Goal: Information Seeking & Learning: Learn about a topic

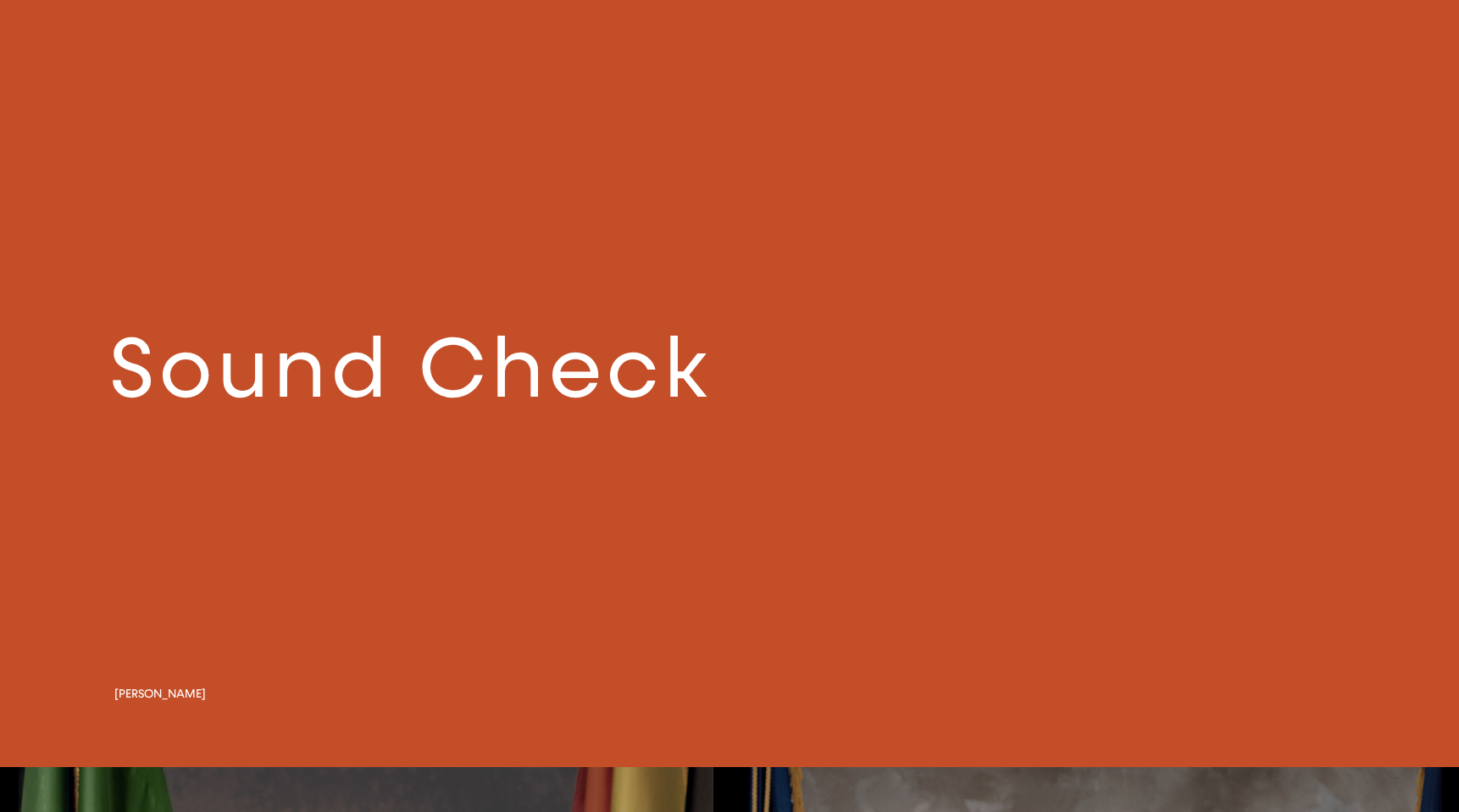
scroll to position [2315, 0]
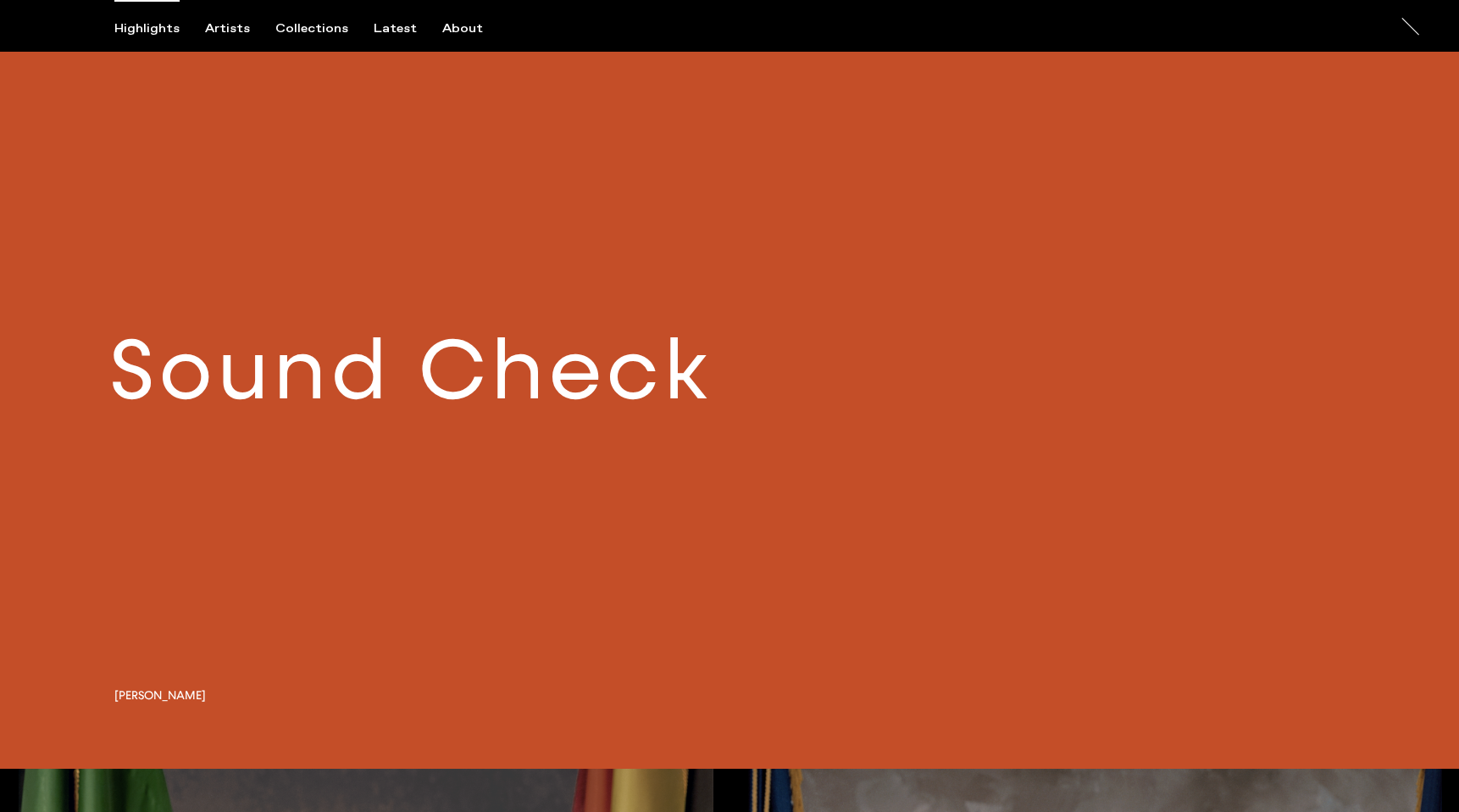
click at [455, 387] on link at bounding box center [729, 382] width 1459 height 771
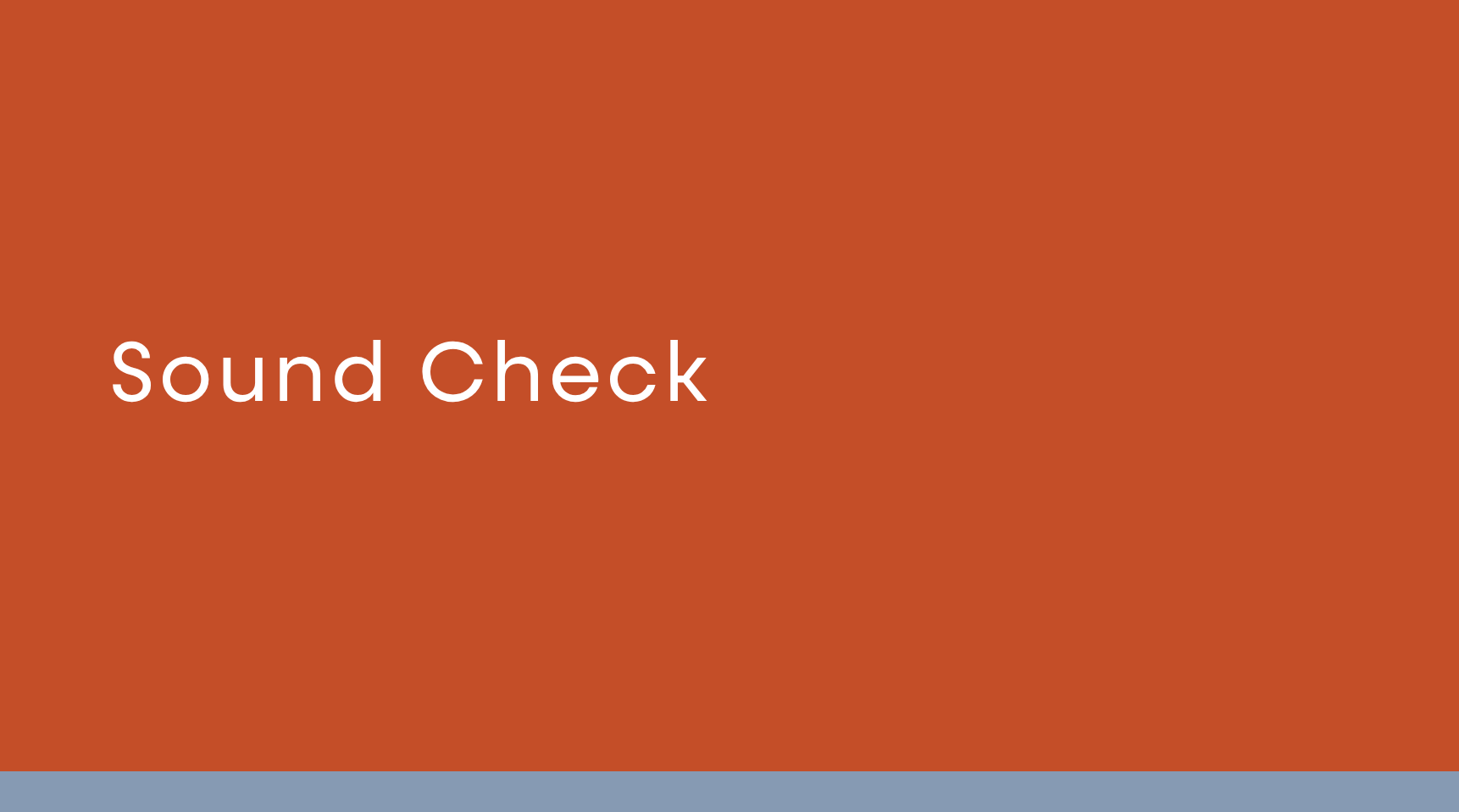
scroll to position [2312, 0]
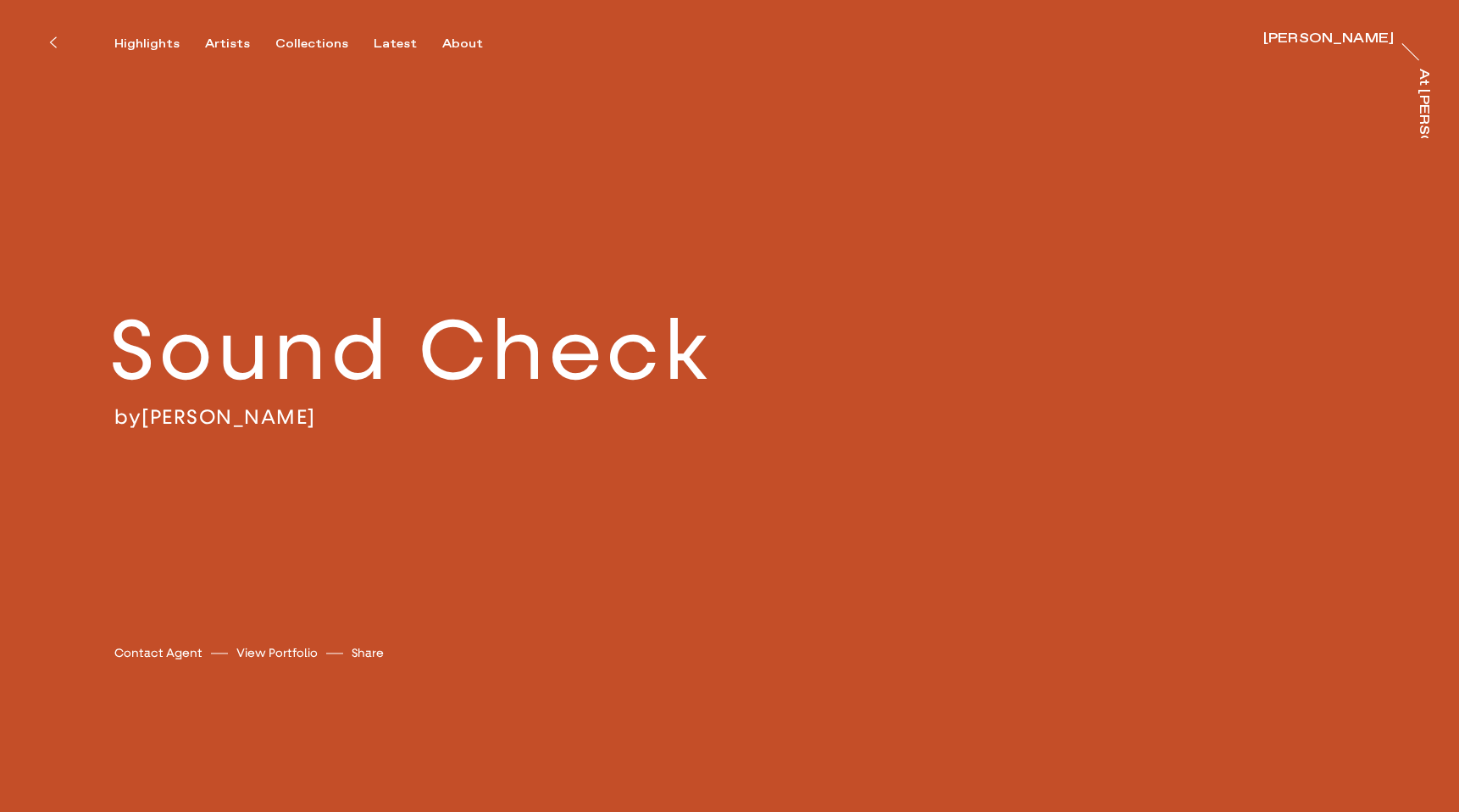
scroll to position [3, 0]
click at [289, 654] on link "View Portfolio" at bounding box center [277, 652] width 81 height 18
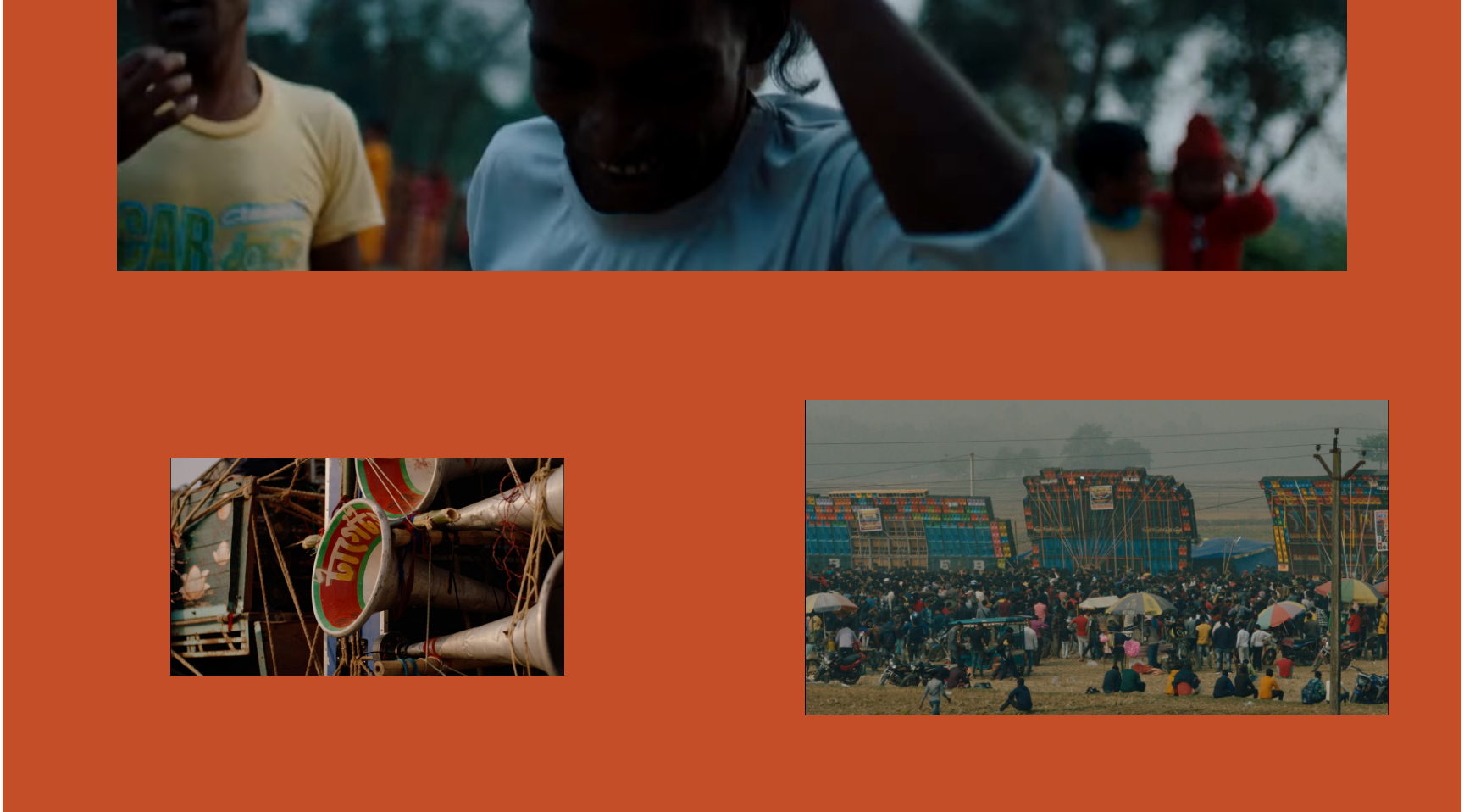
scroll to position [1661, 0]
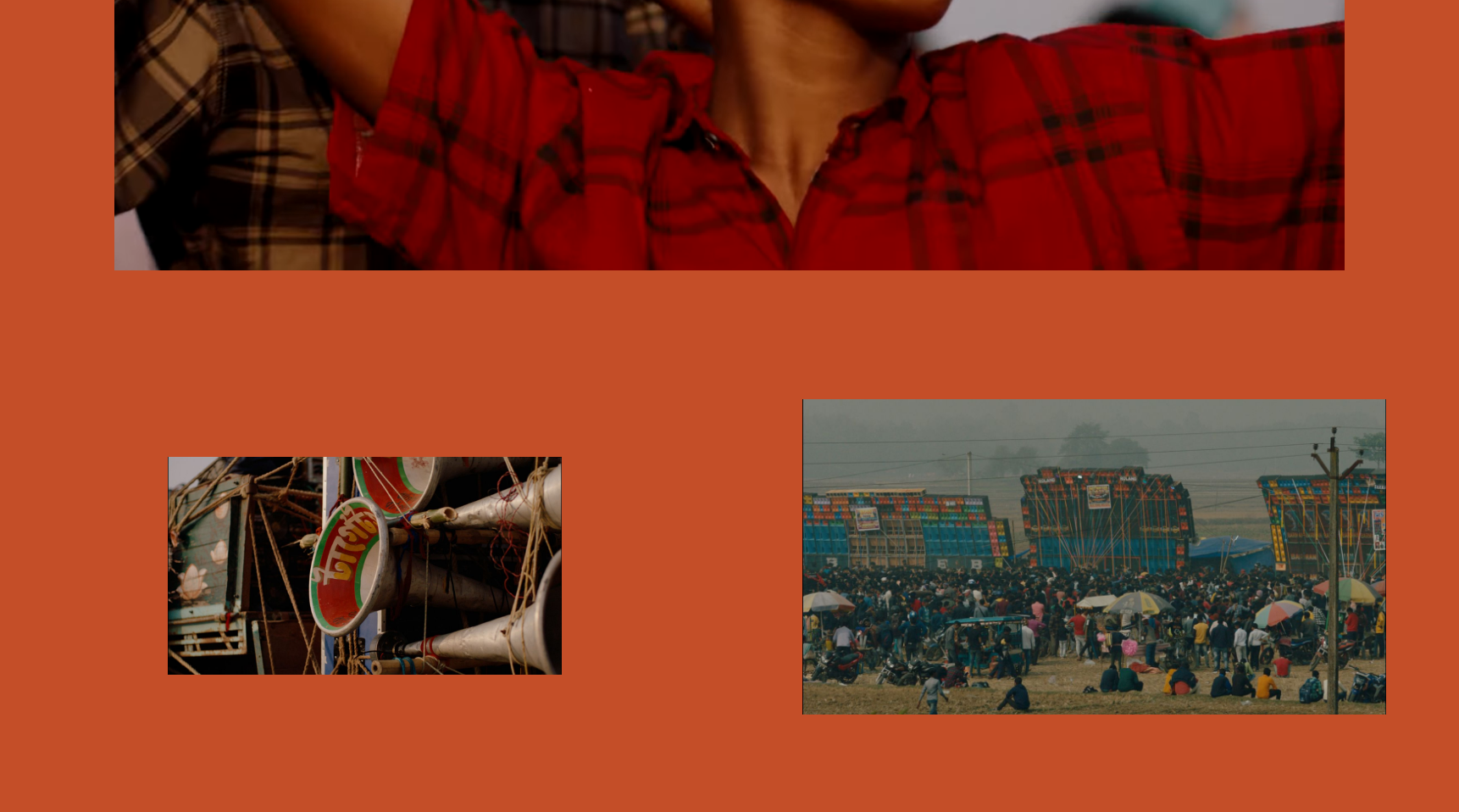
click at [961, 489] on img "button" at bounding box center [1094, 556] width 584 height 316
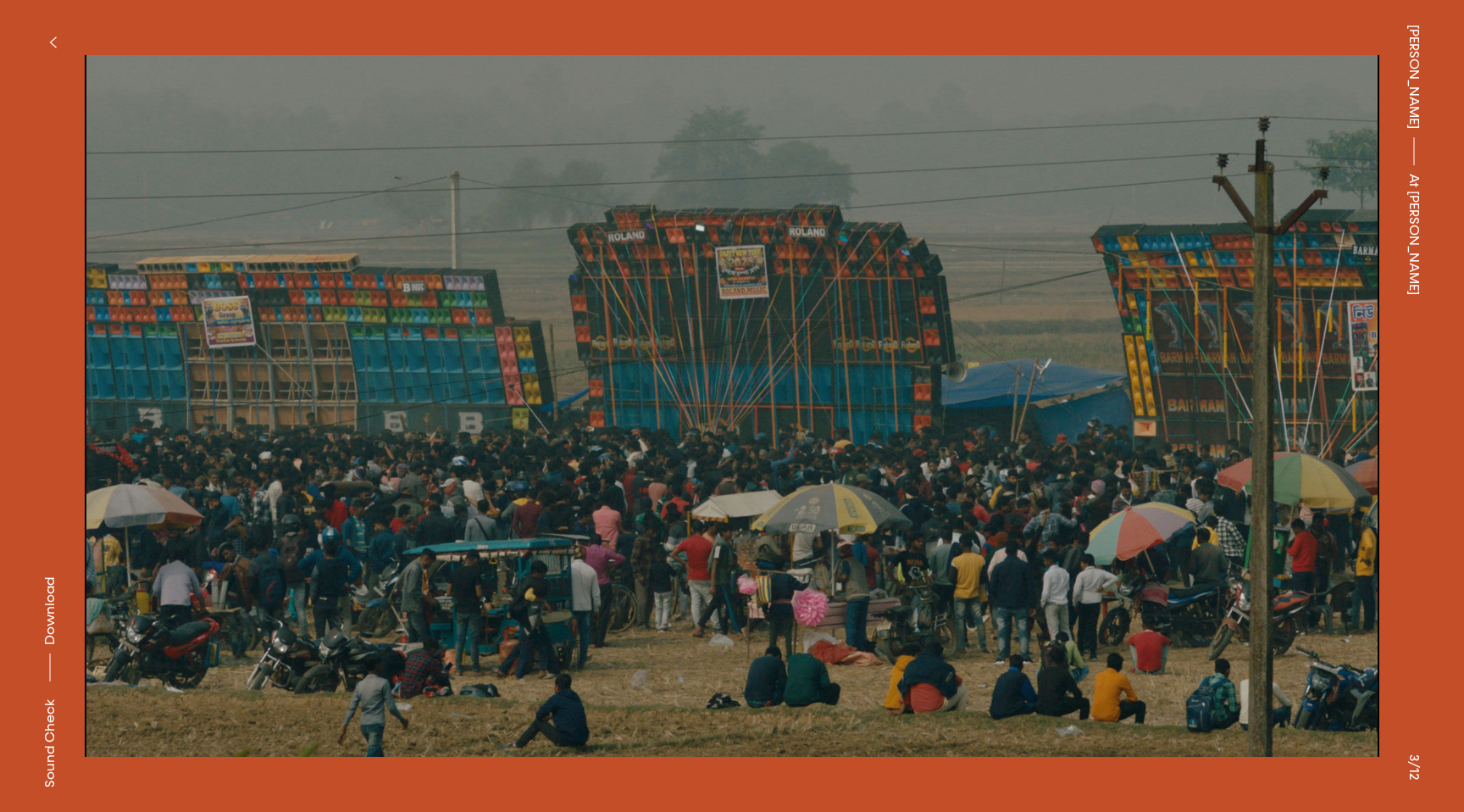
click at [1162, 478] on img at bounding box center [732, 406] width 1294 height 762
click at [438, 456] on img at bounding box center [730, 406] width 1294 height 762
click at [50, 37] on icon "button" at bounding box center [53, 42] width 8 height 13
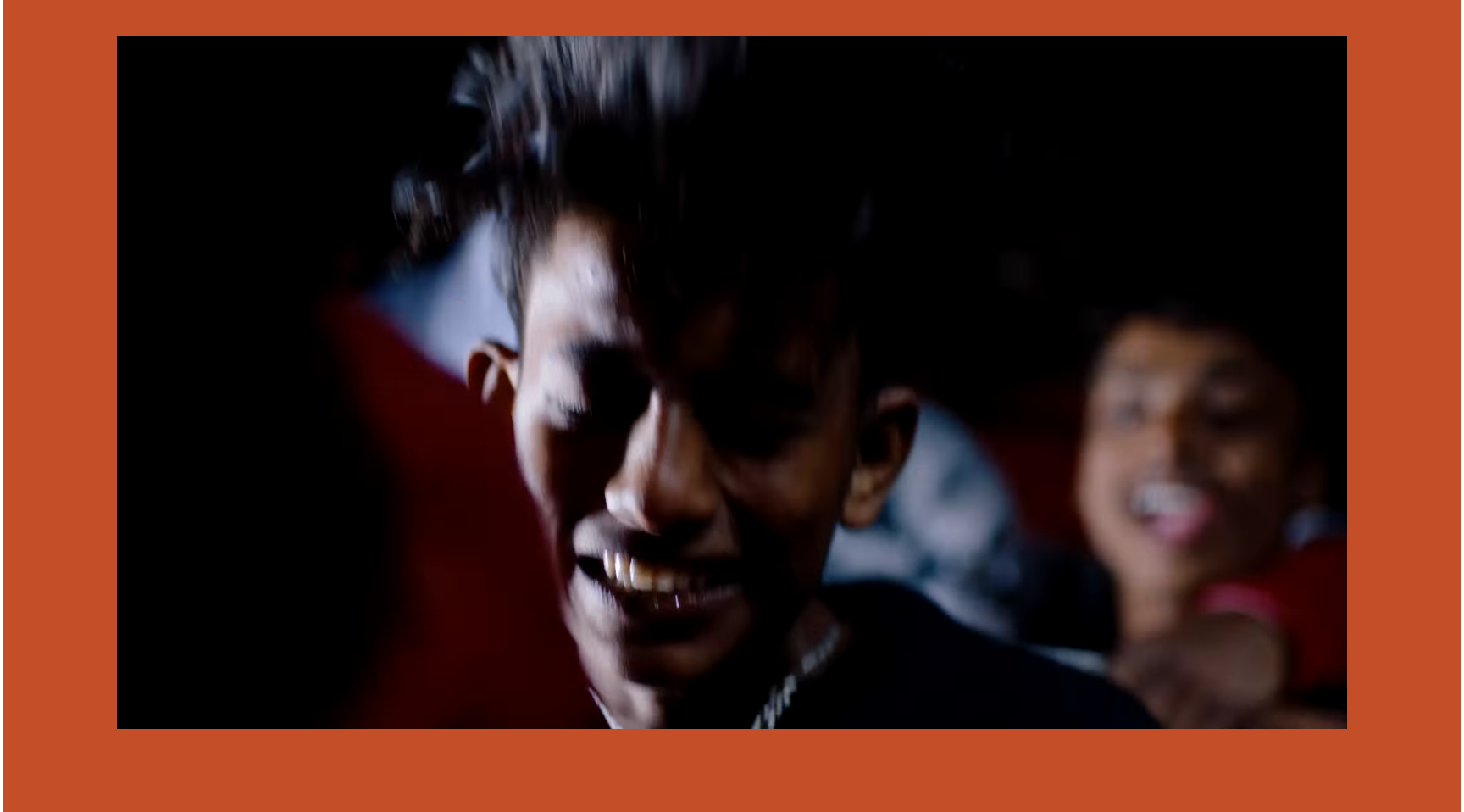
scroll to position [1186, 0]
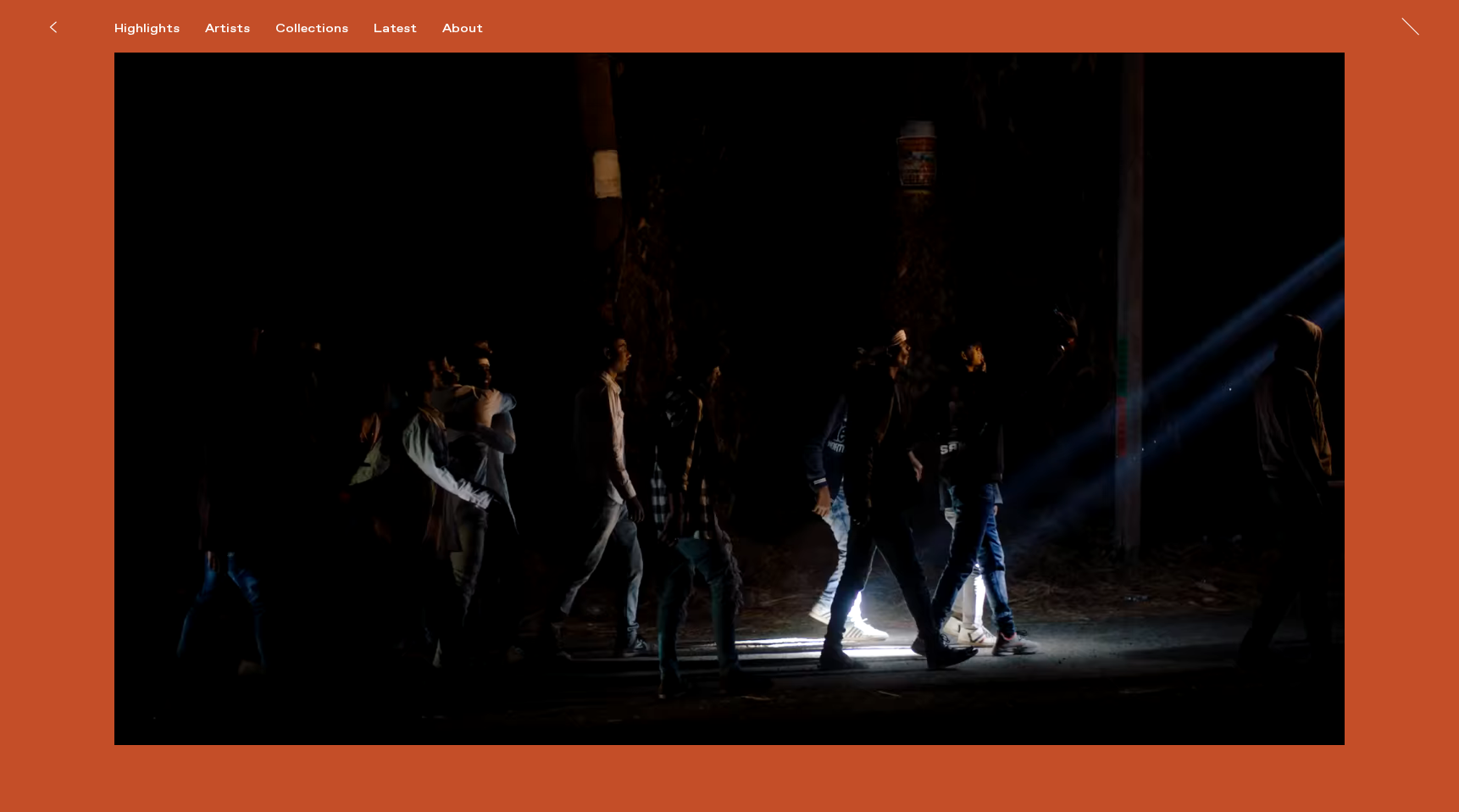
click at [1136, 573] on video at bounding box center [729, 399] width 1230 height 692
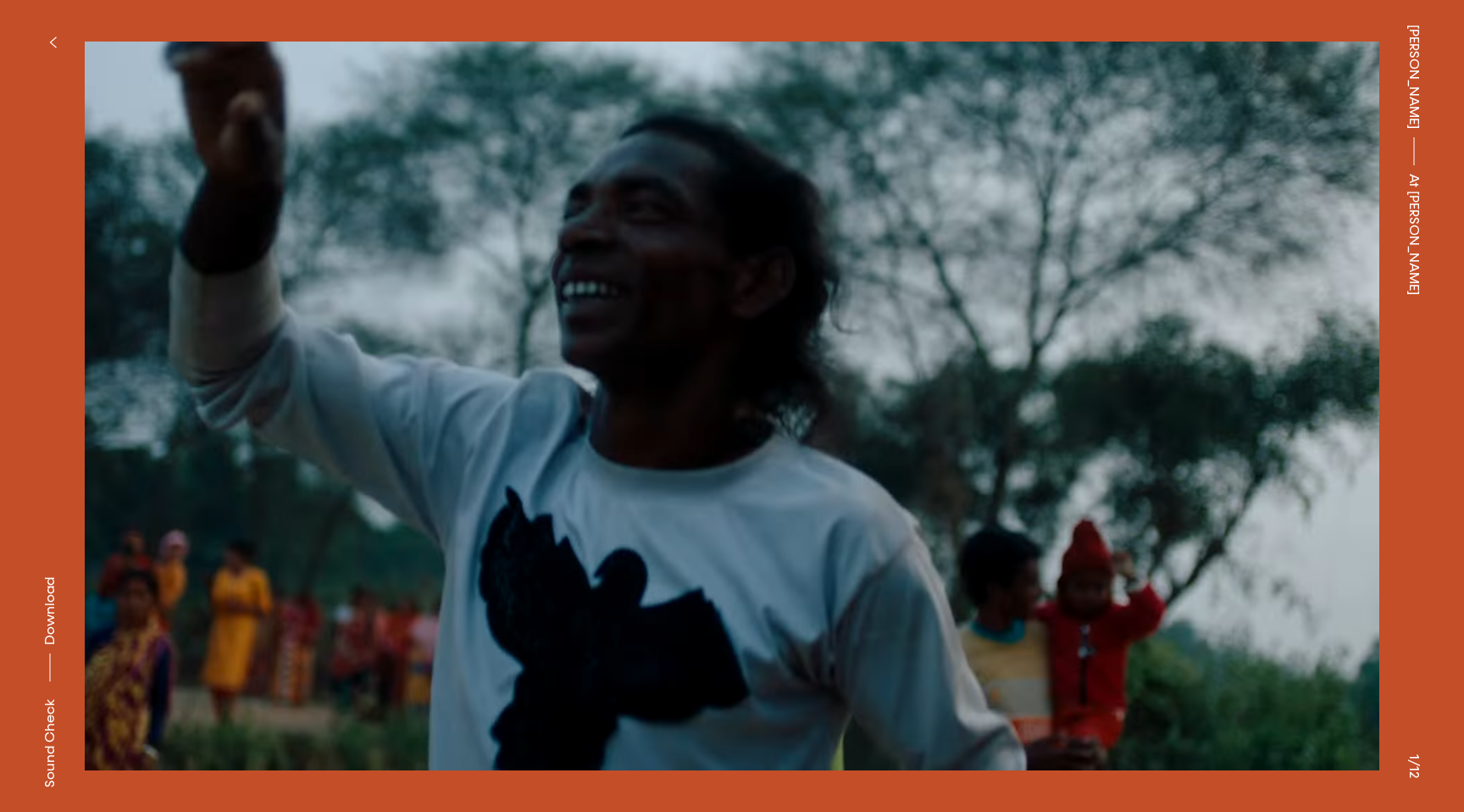
click at [1371, 423] on div "Lewis Khan At Trayler" at bounding box center [1414, 406] width 100 height 812
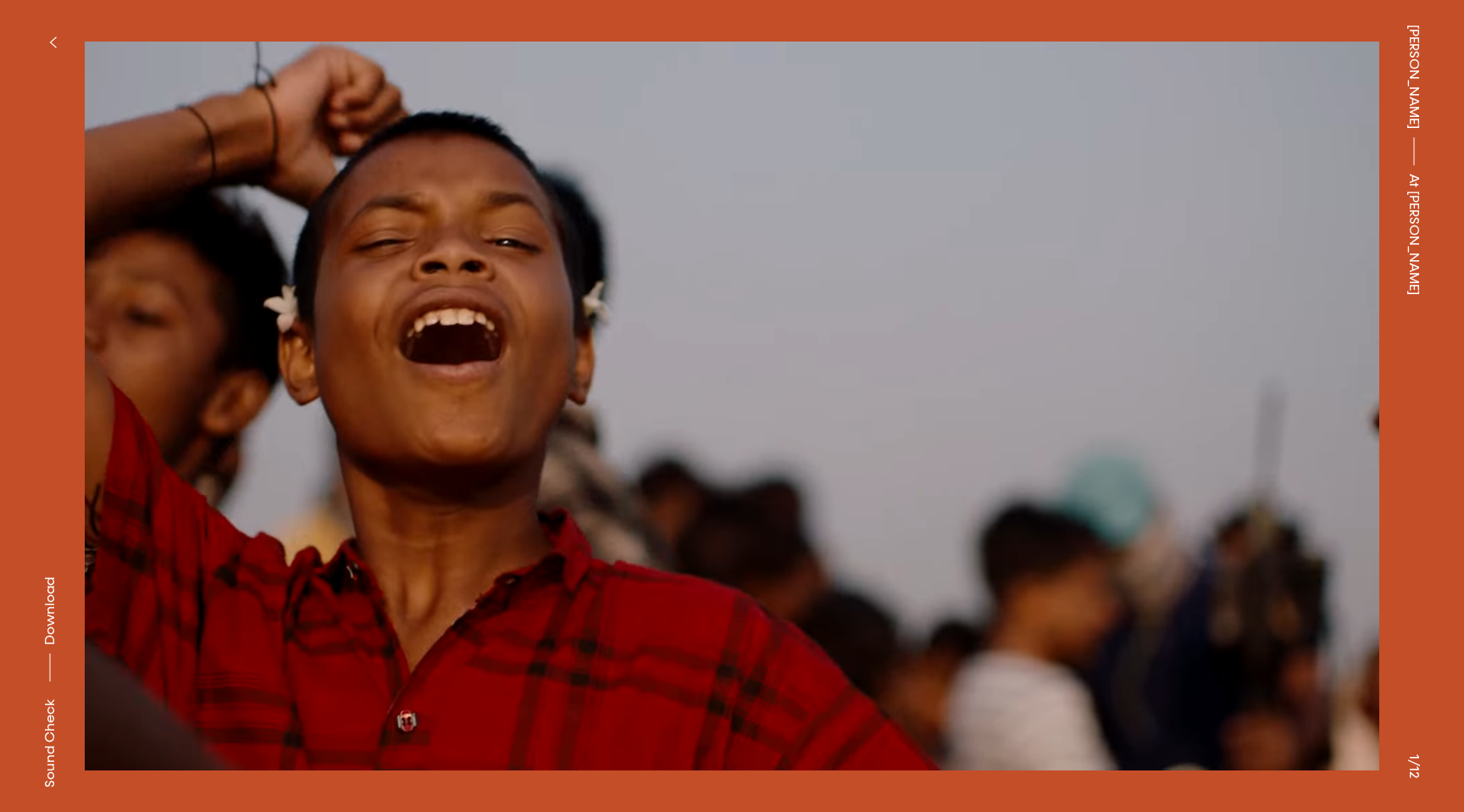
click at [1406, 429] on div "Lewis Khan At Trayler" at bounding box center [1414, 406] width 100 height 812
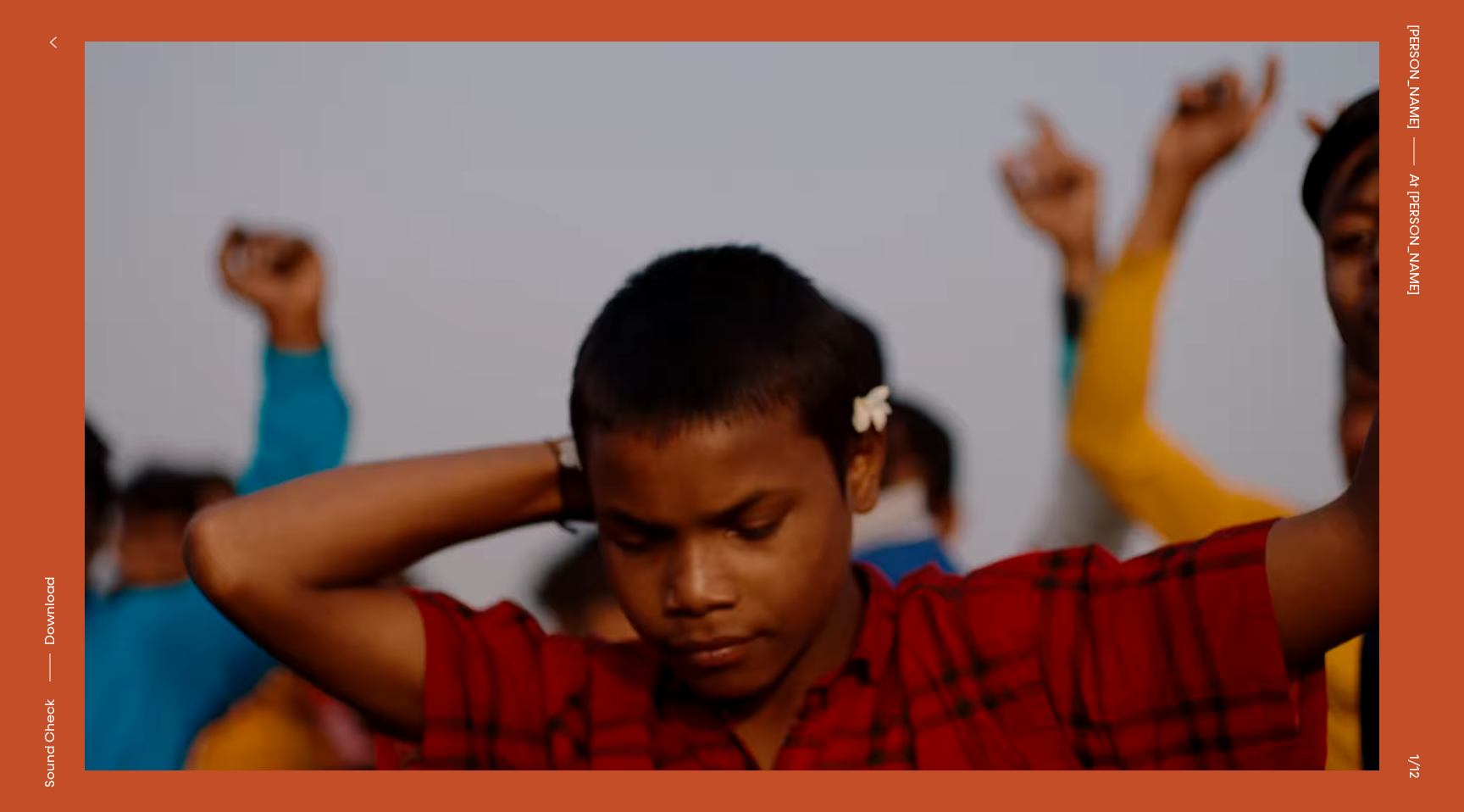
click at [1412, 780] on div "Lewis Khan At Trayler" at bounding box center [1414, 406] width 100 height 812
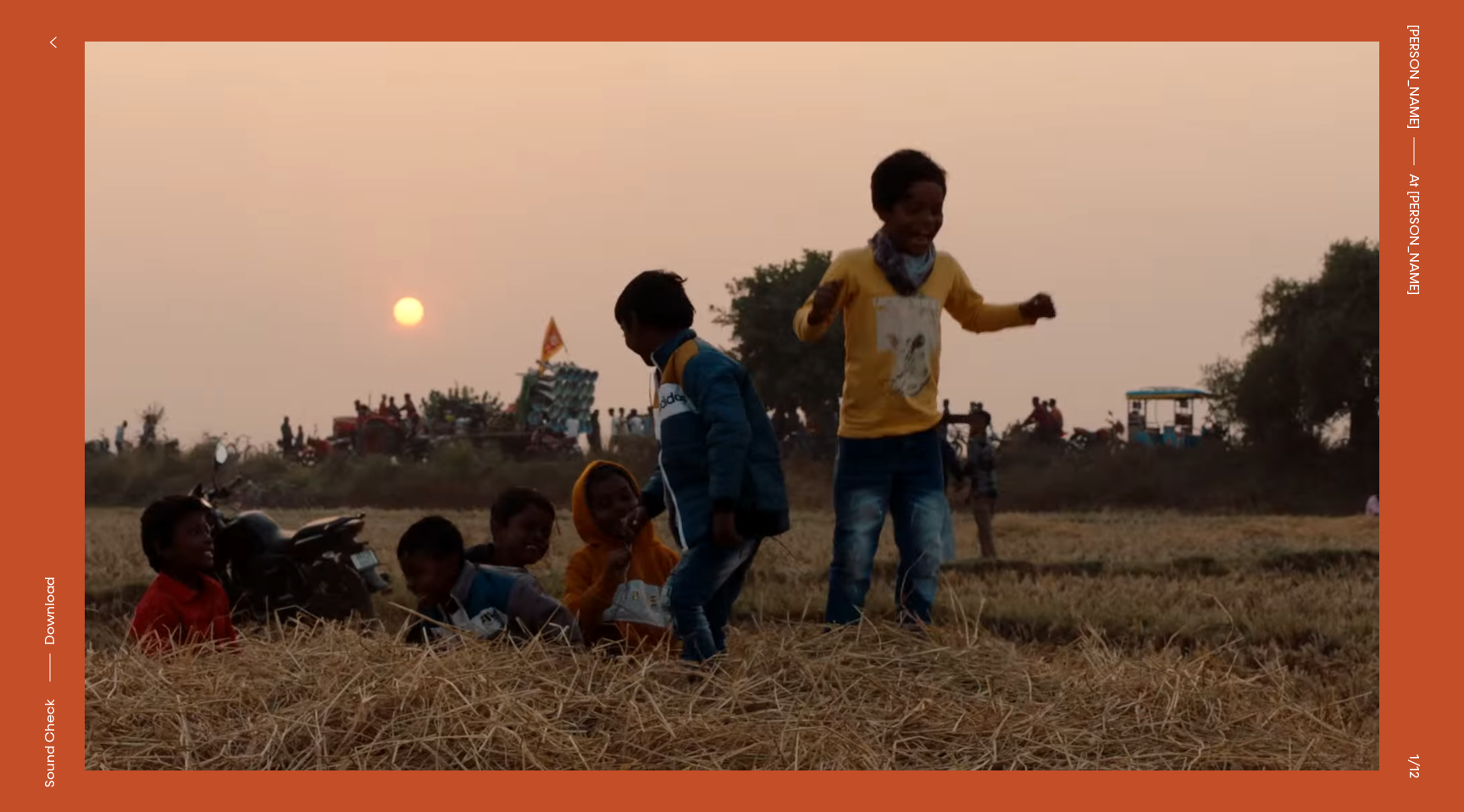
click at [1411, 196] on span "At [PERSON_NAME]" at bounding box center [1414, 234] width 21 height 121
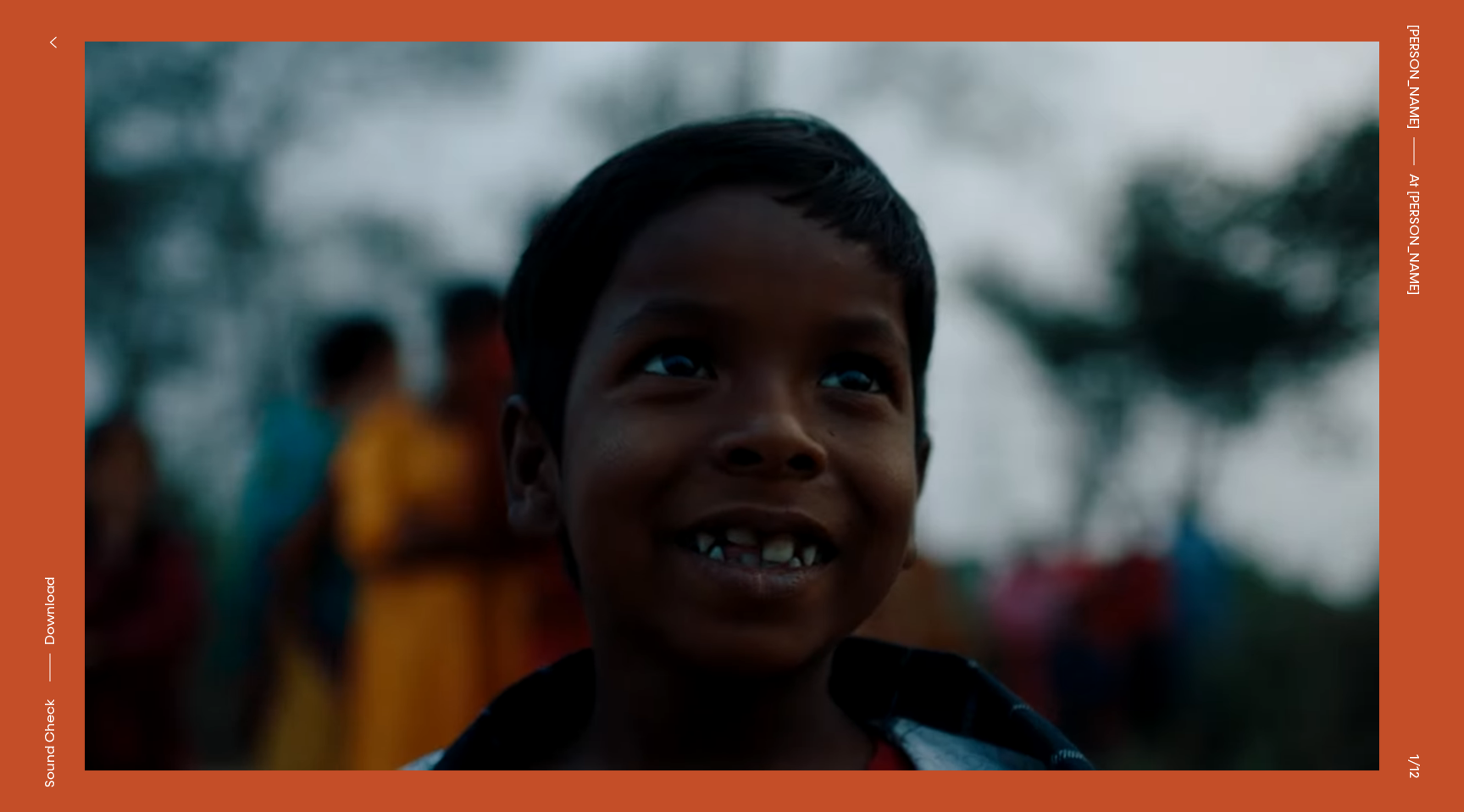
click at [1293, 231] on button at bounding box center [1098, 203] width 732 height 406
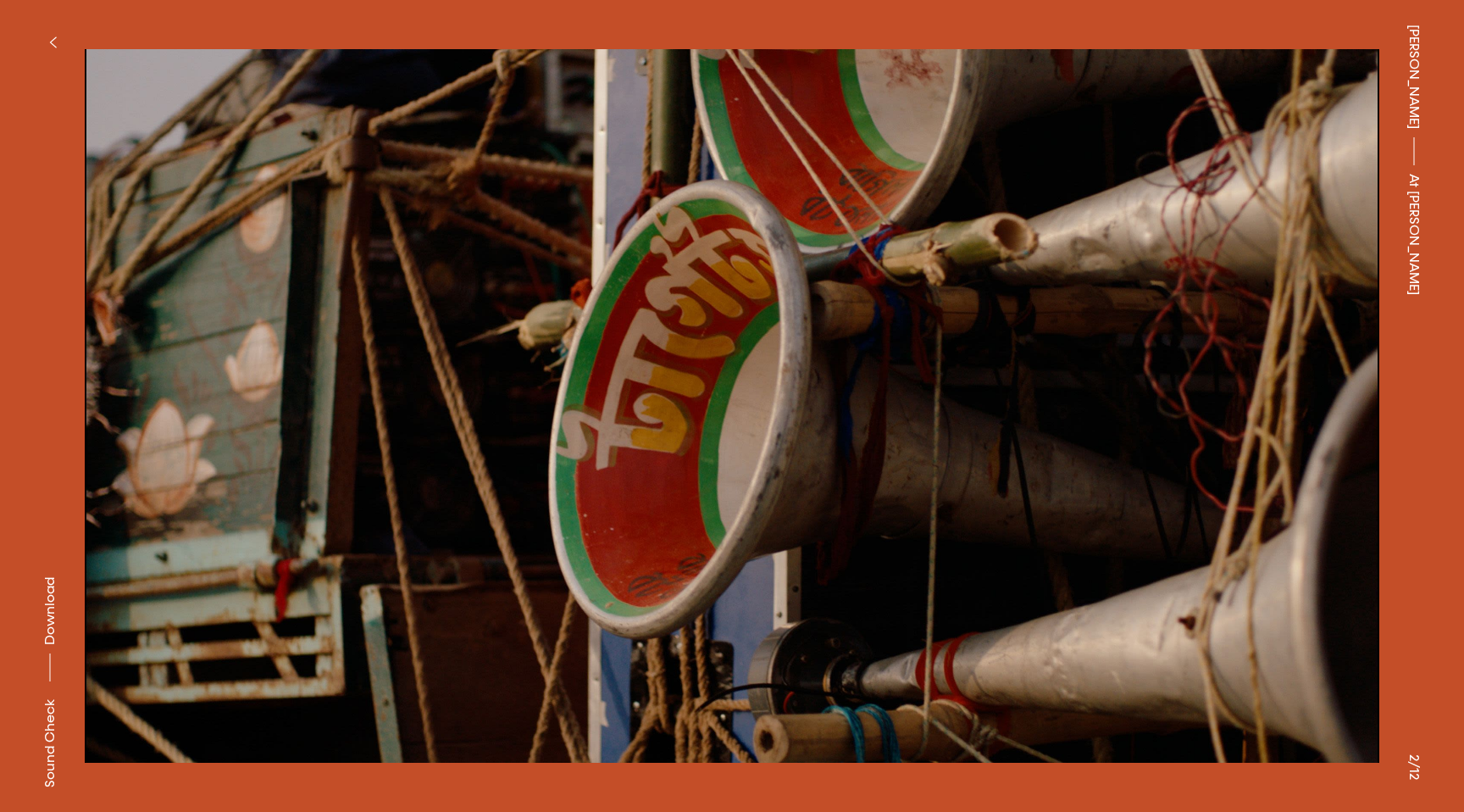
click at [1293, 231] on button at bounding box center [1098, 203] width 732 height 406
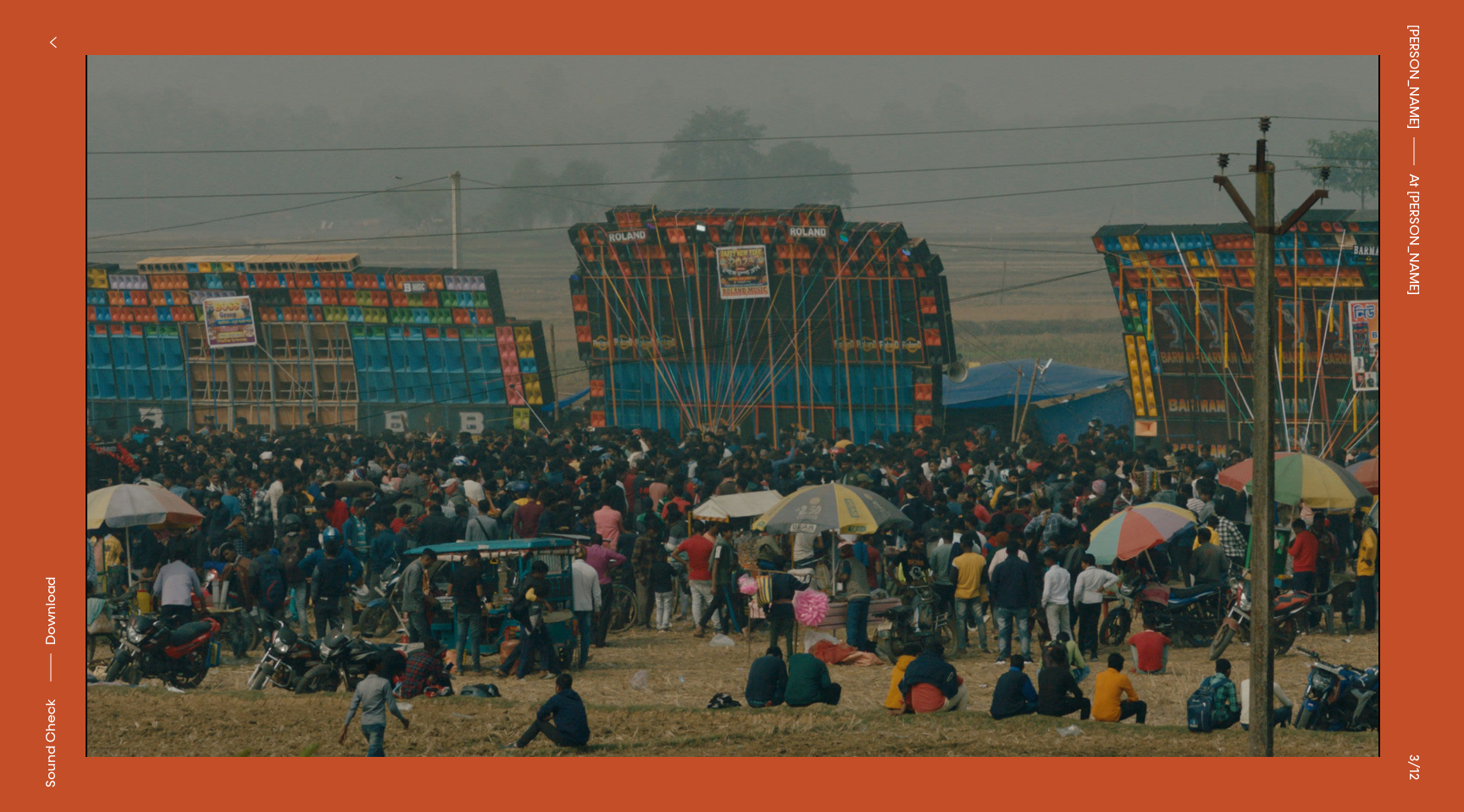
click at [1293, 231] on button at bounding box center [1098, 203] width 732 height 406
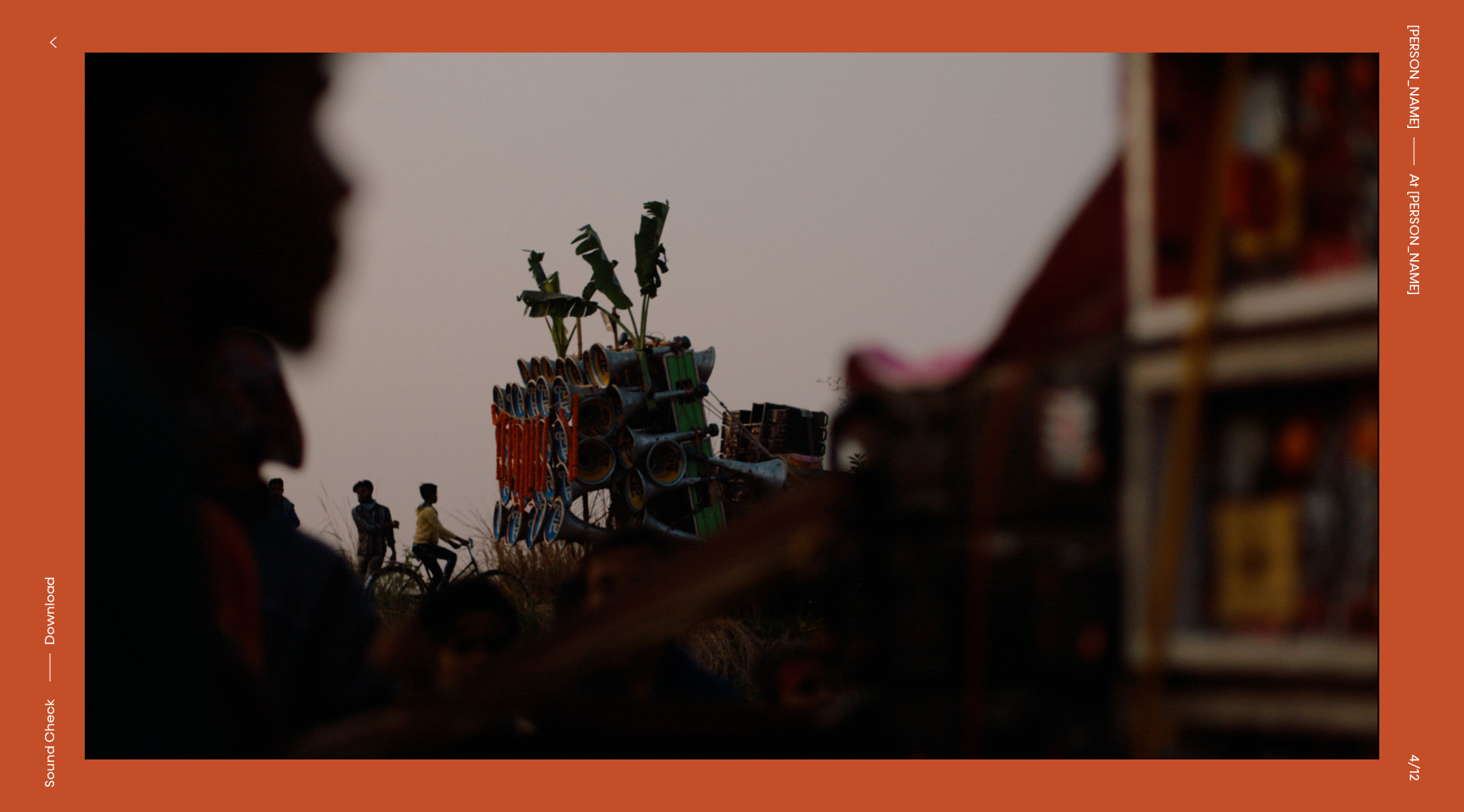
click at [1293, 231] on button at bounding box center [1098, 203] width 732 height 406
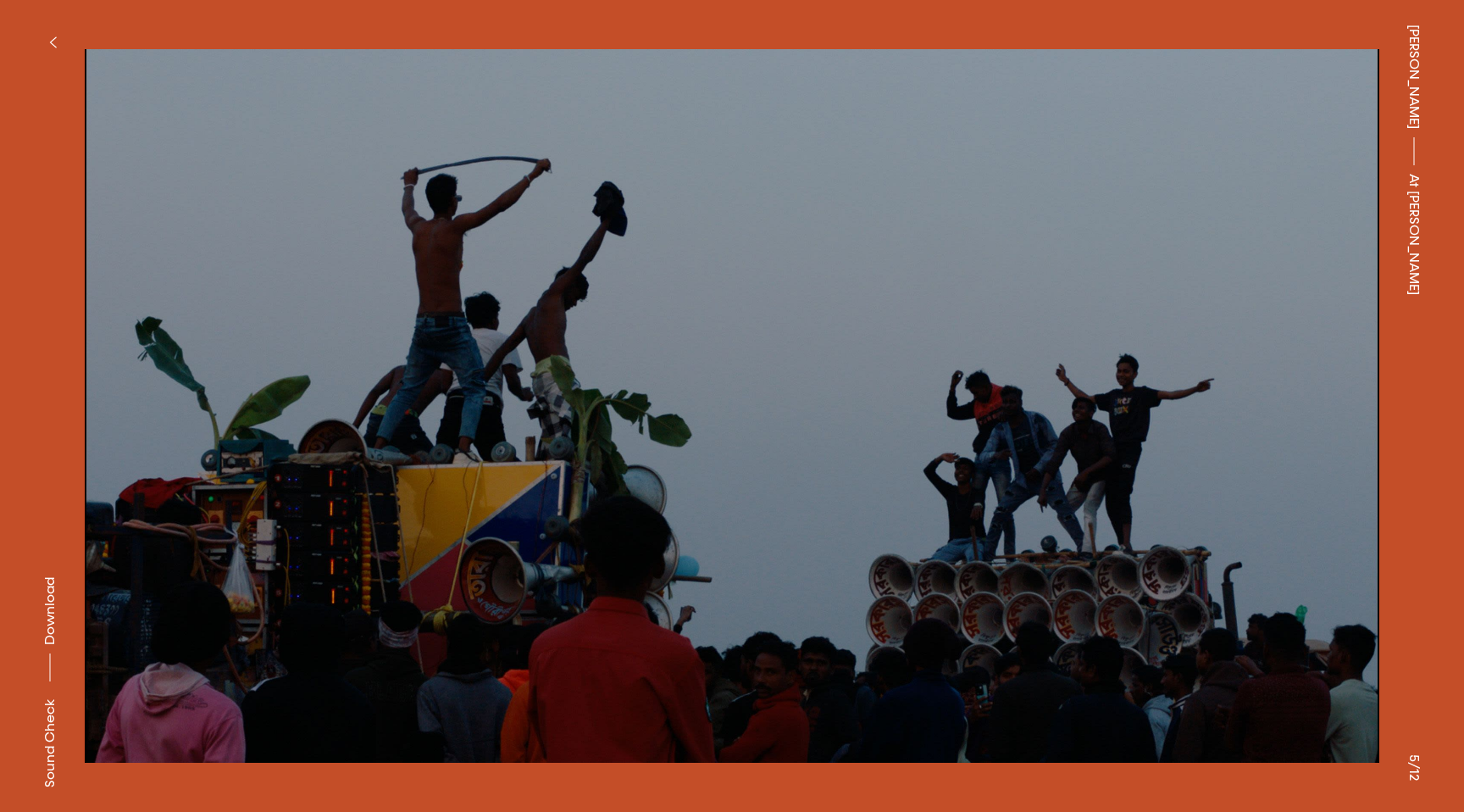
click at [1293, 231] on button at bounding box center [1098, 203] width 732 height 406
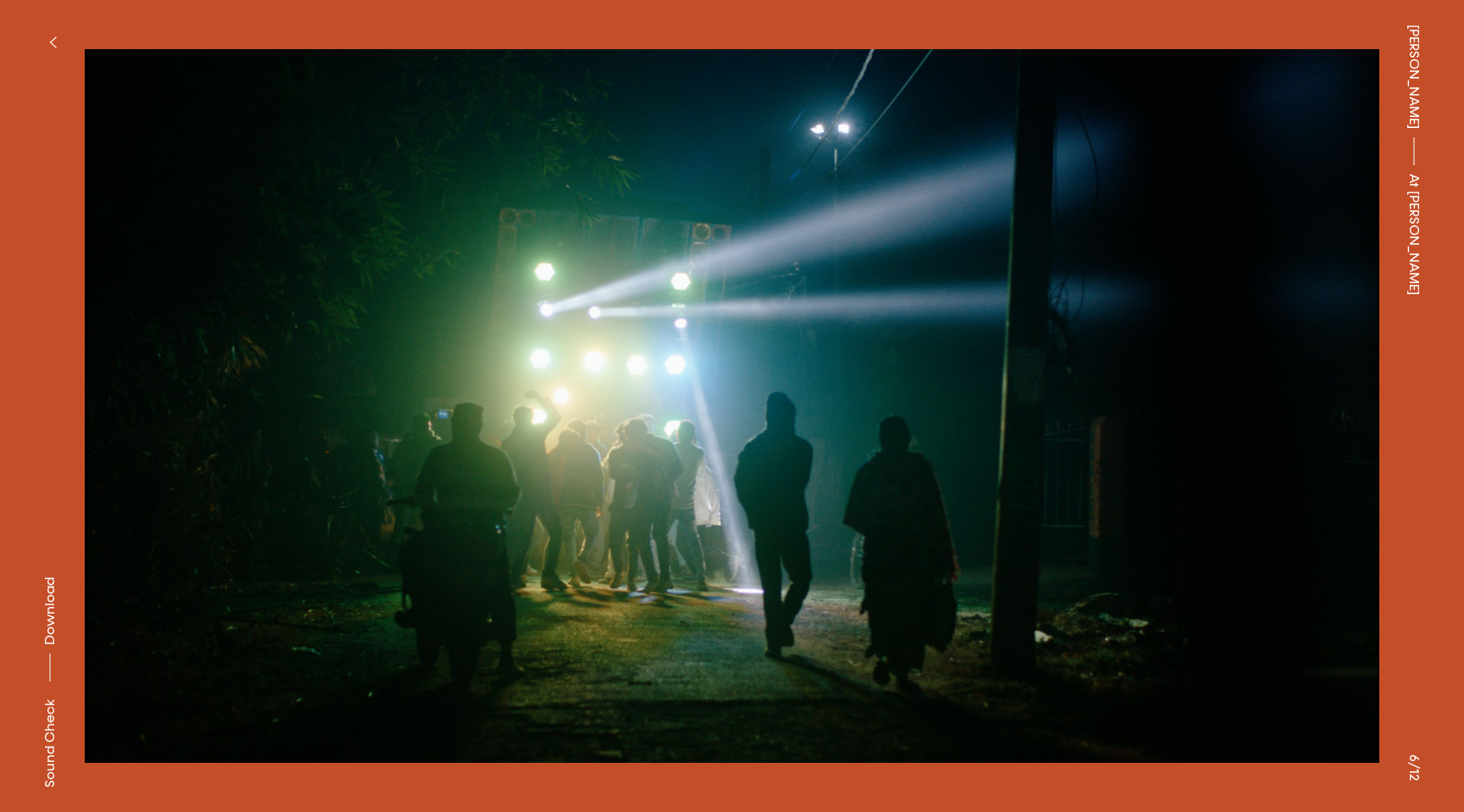
click at [1293, 231] on button at bounding box center [1098, 203] width 732 height 406
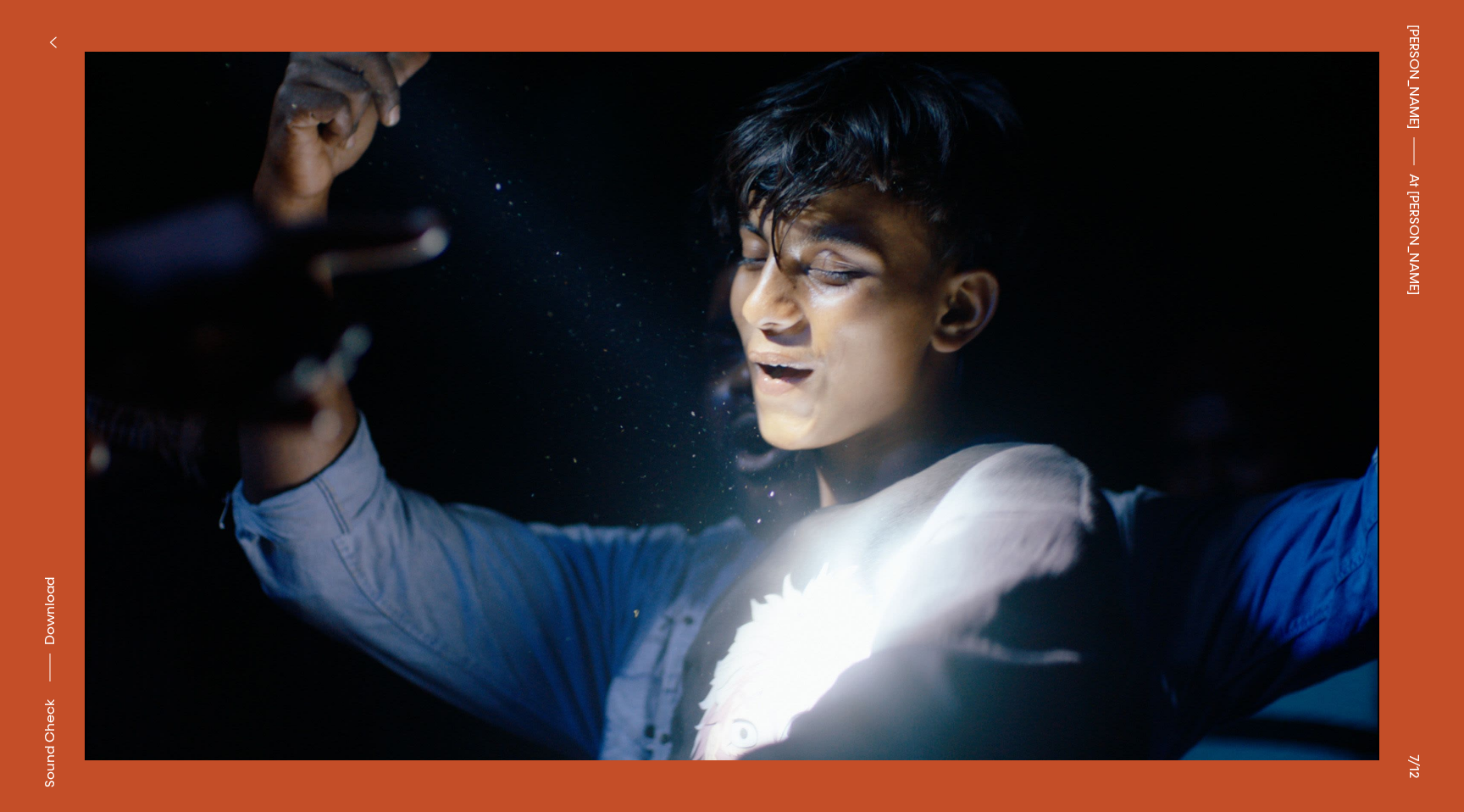
click at [1293, 231] on button at bounding box center [1098, 203] width 732 height 406
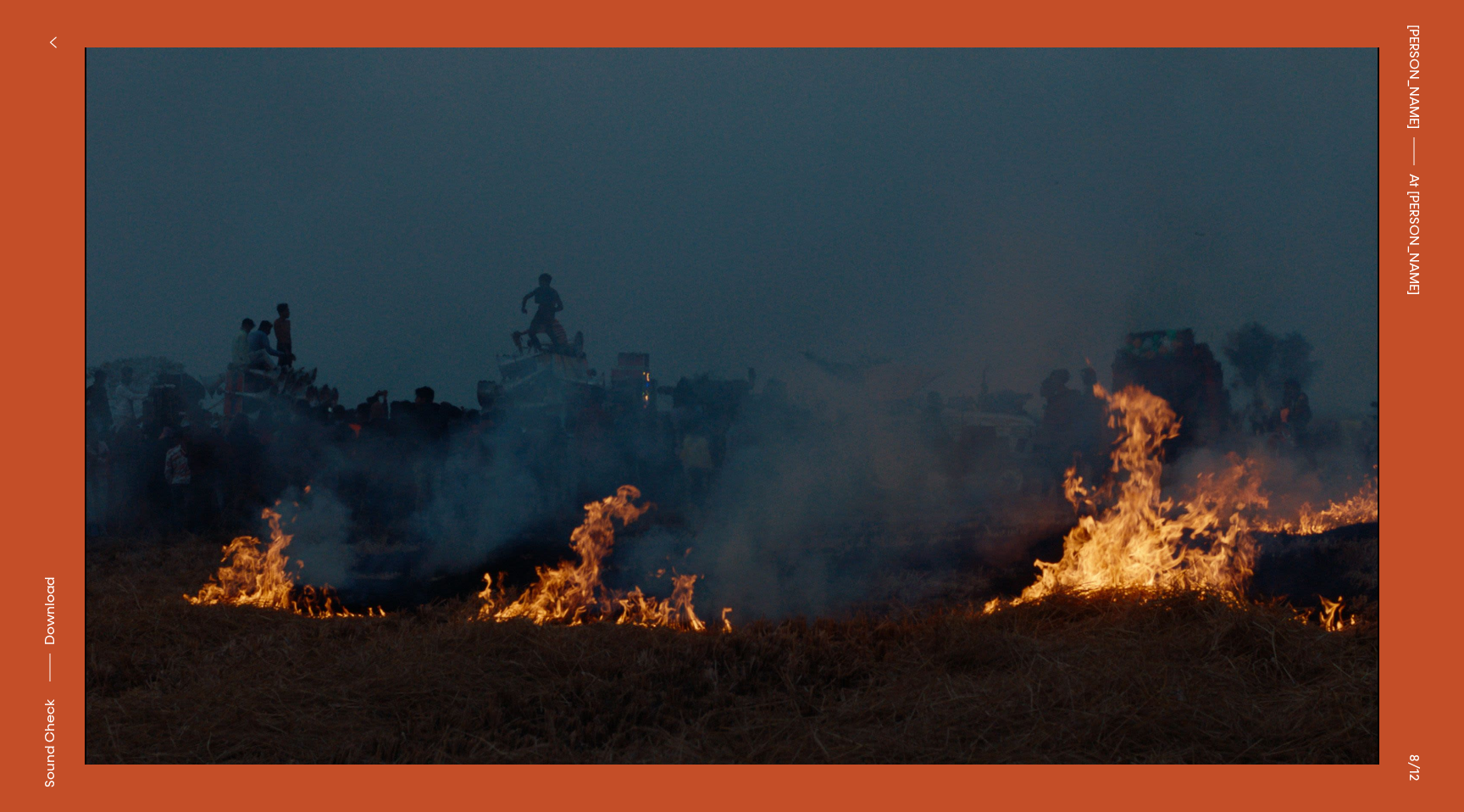
click at [1293, 231] on button at bounding box center [1098, 203] width 732 height 406
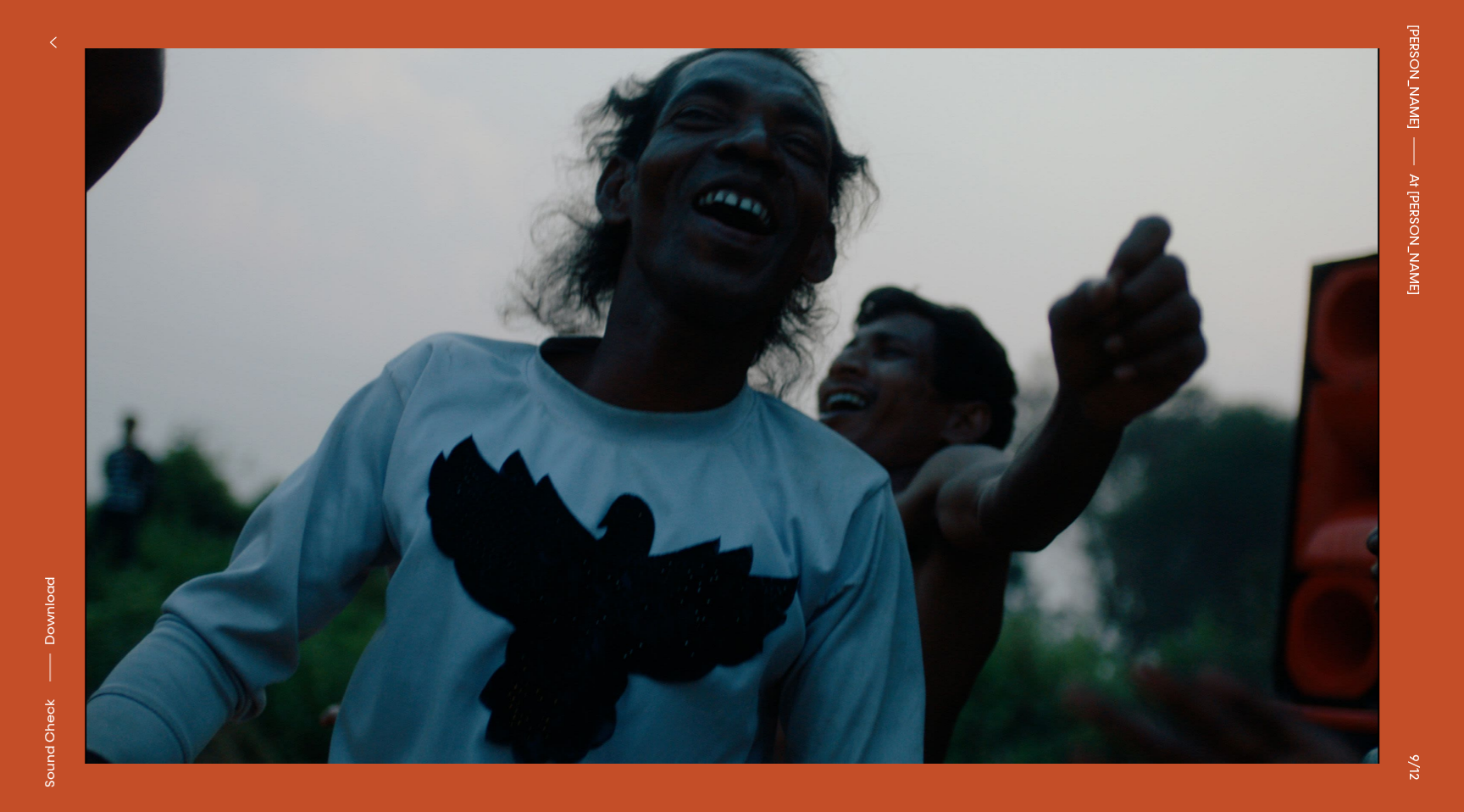
click at [1293, 231] on button at bounding box center [1098, 203] width 732 height 406
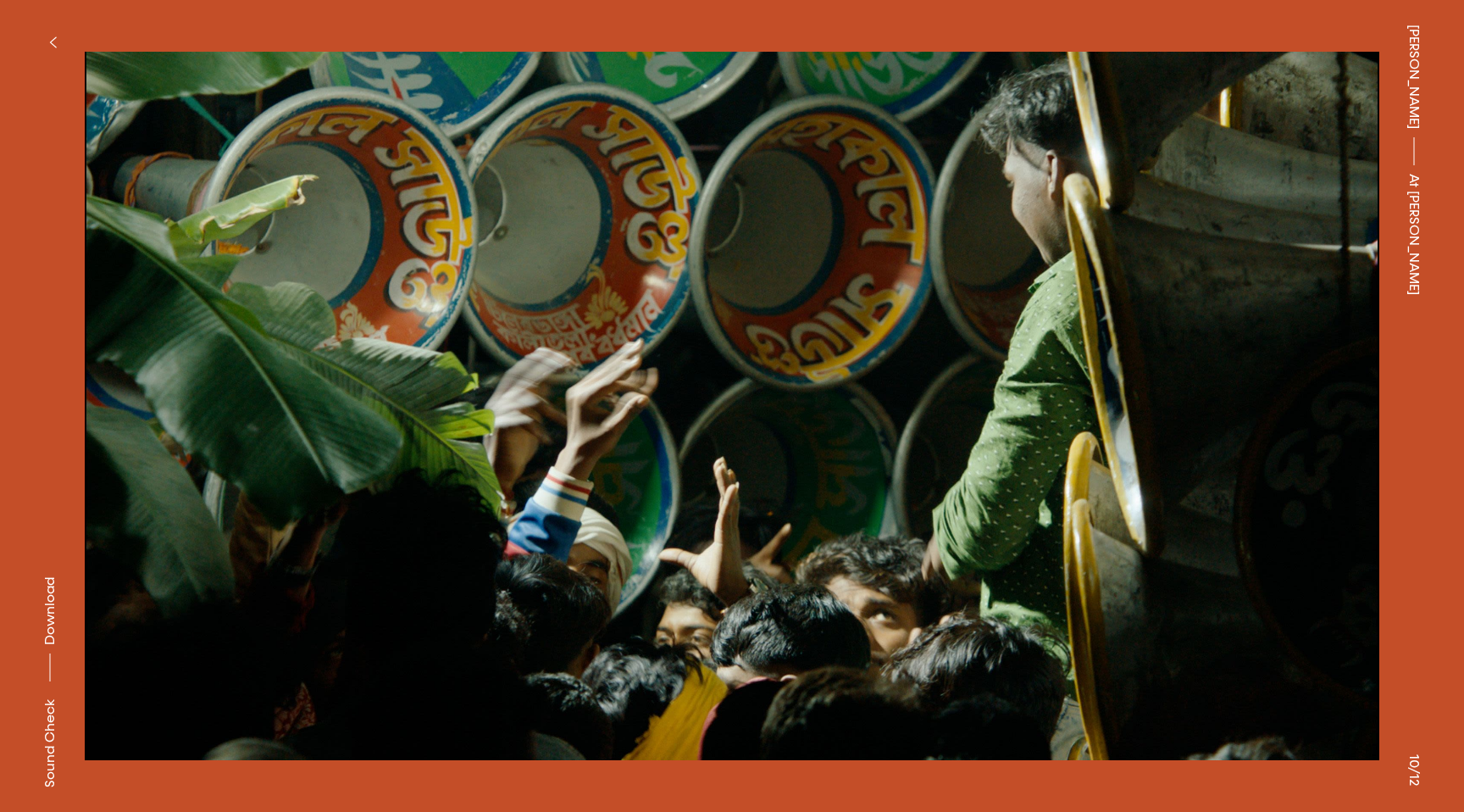
click at [1293, 232] on button at bounding box center [1098, 203] width 732 height 406
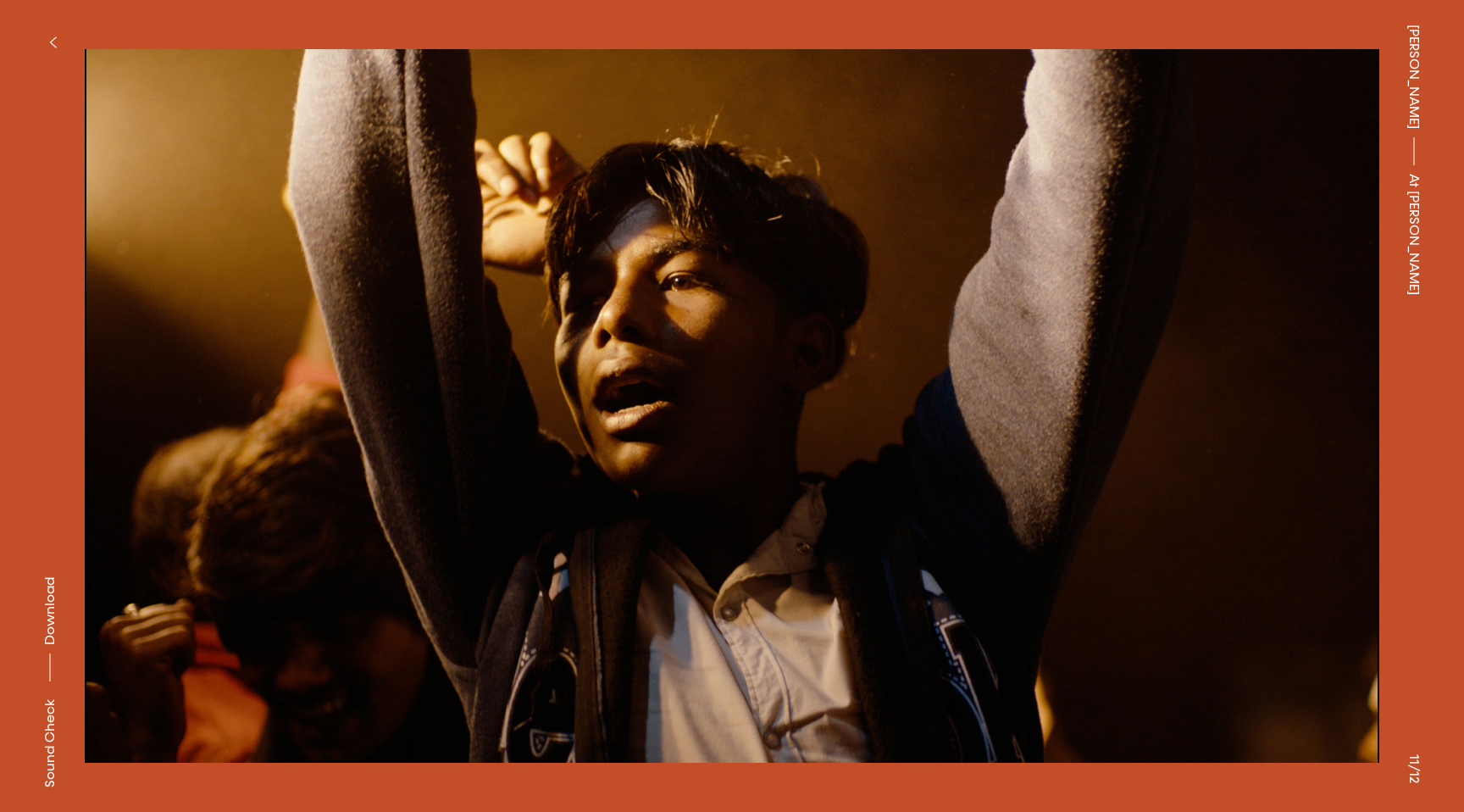
click at [1293, 232] on button at bounding box center [1098, 203] width 732 height 406
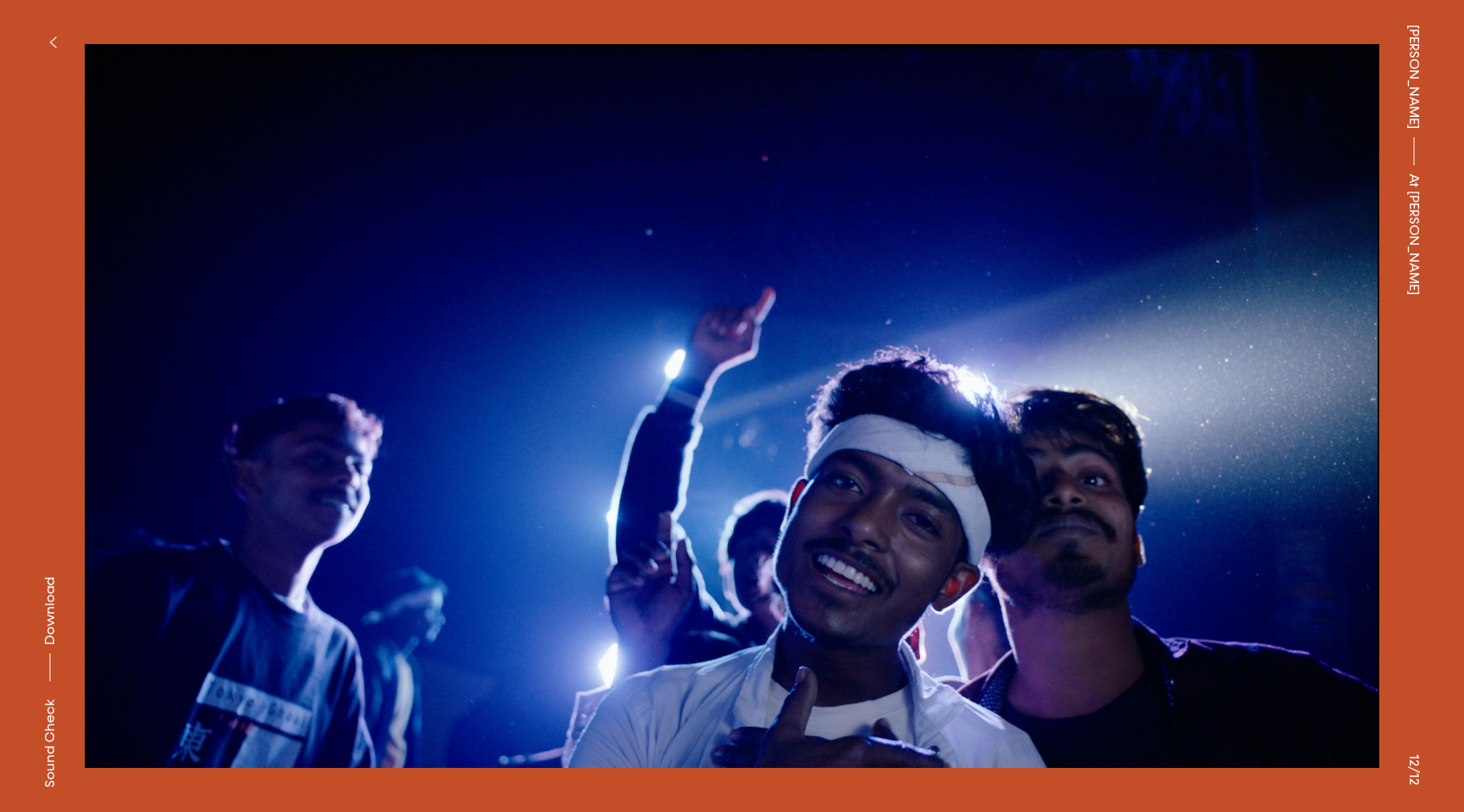
click at [1293, 232] on button at bounding box center [1098, 203] width 732 height 406
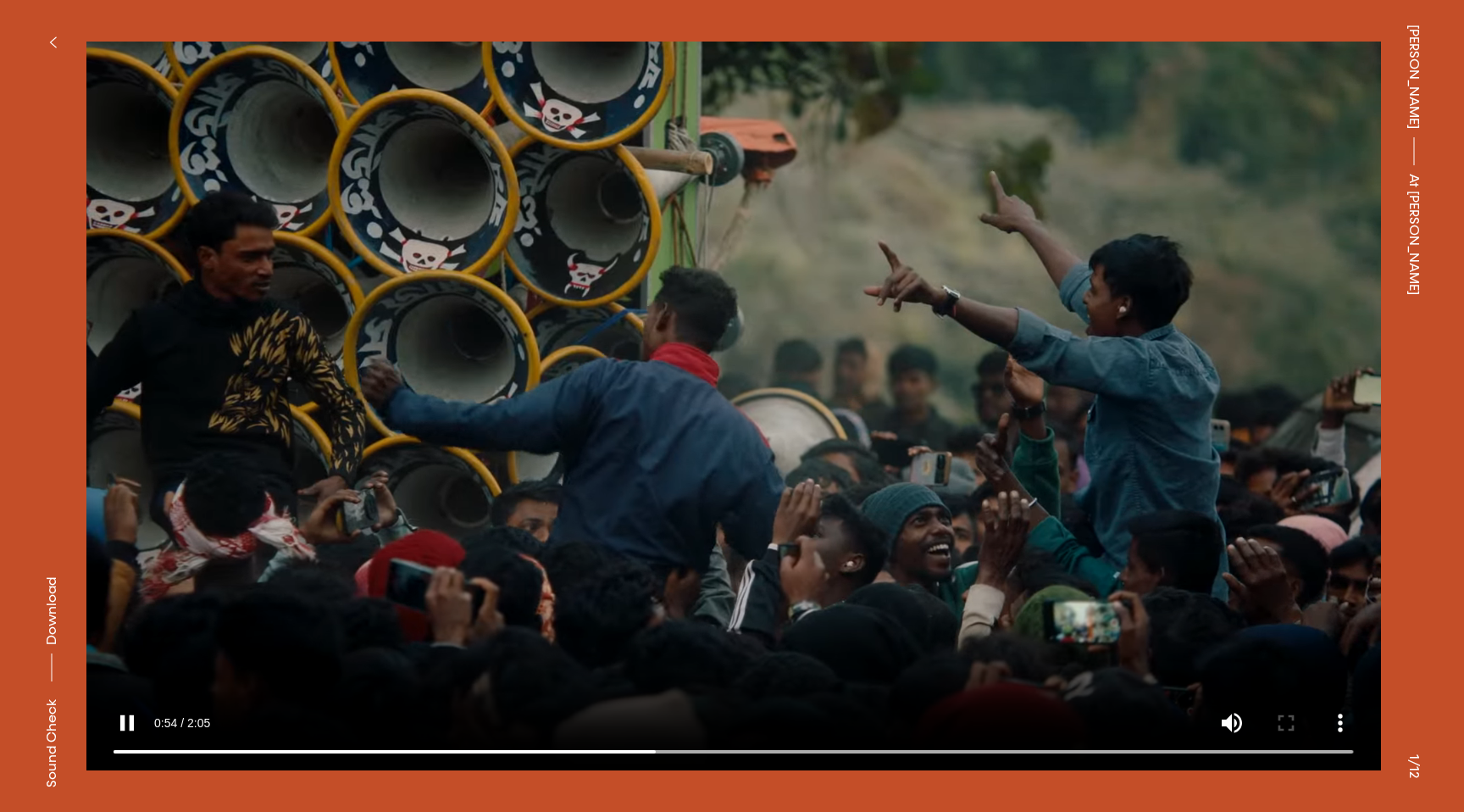
click at [1293, 232] on button at bounding box center [1098, 203] width 732 height 406
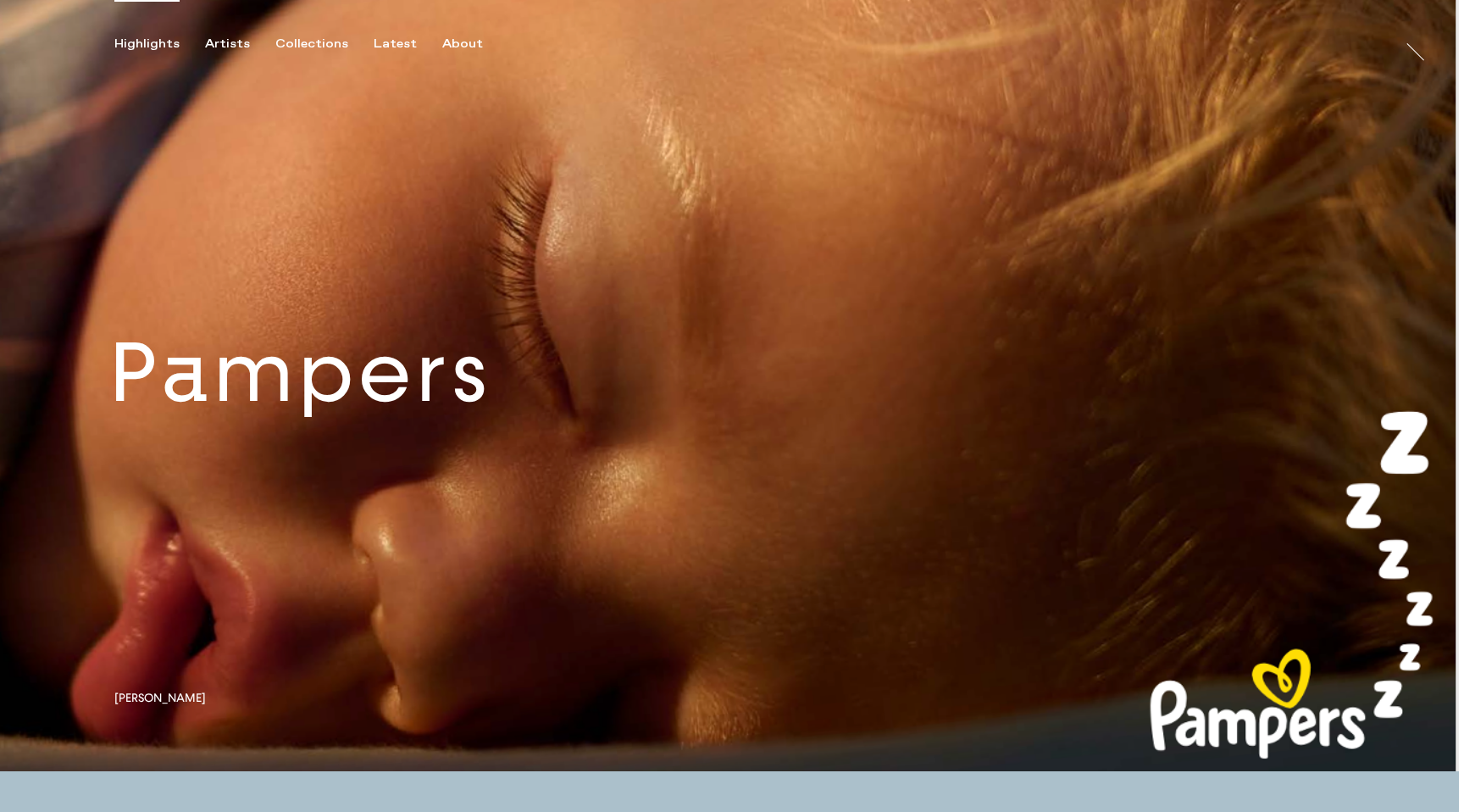
click at [472, 404] on link at bounding box center [729, 385] width 1459 height 771
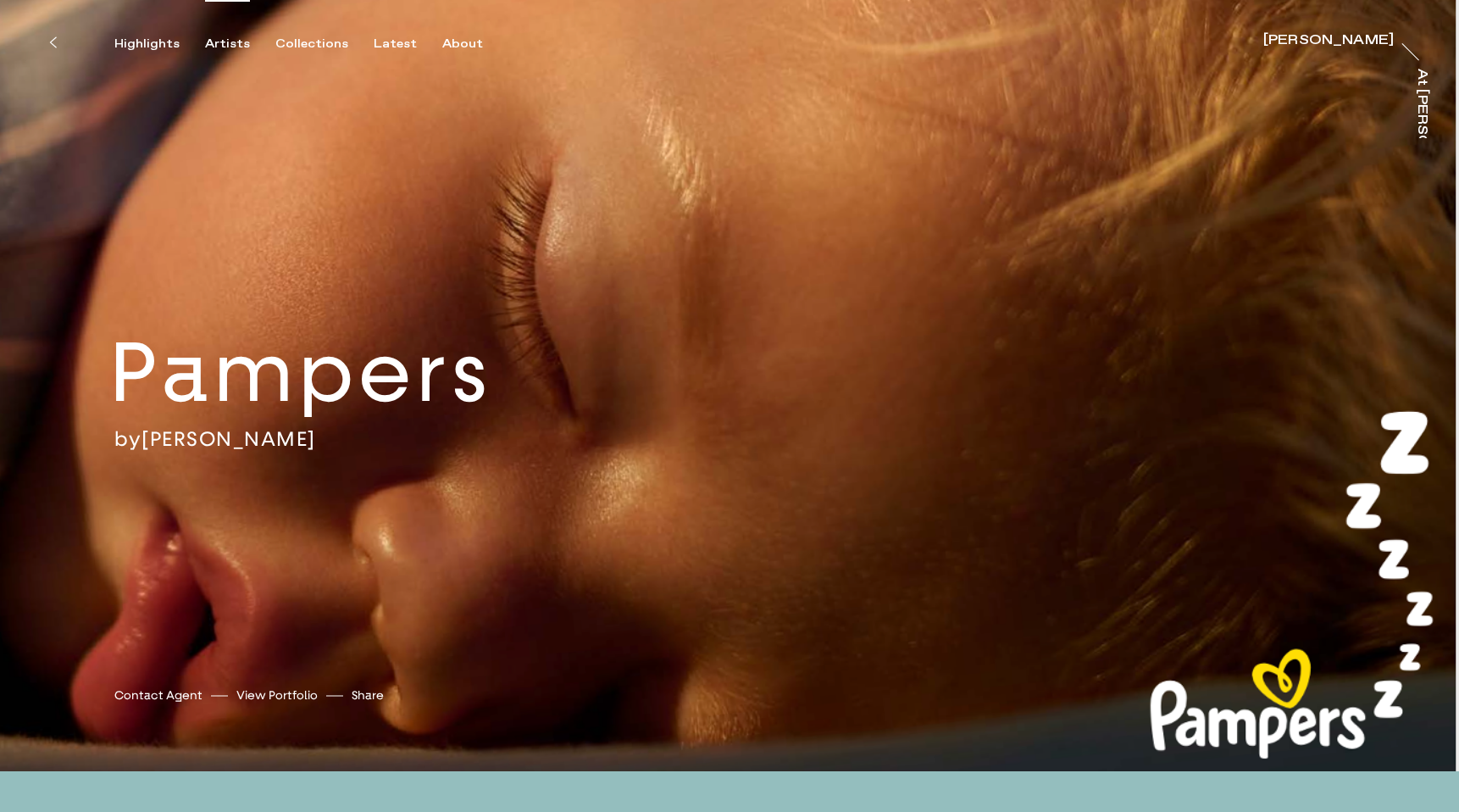
click at [217, 47] on div "Artists" at bounding box center [227, 44] width 45 height 15
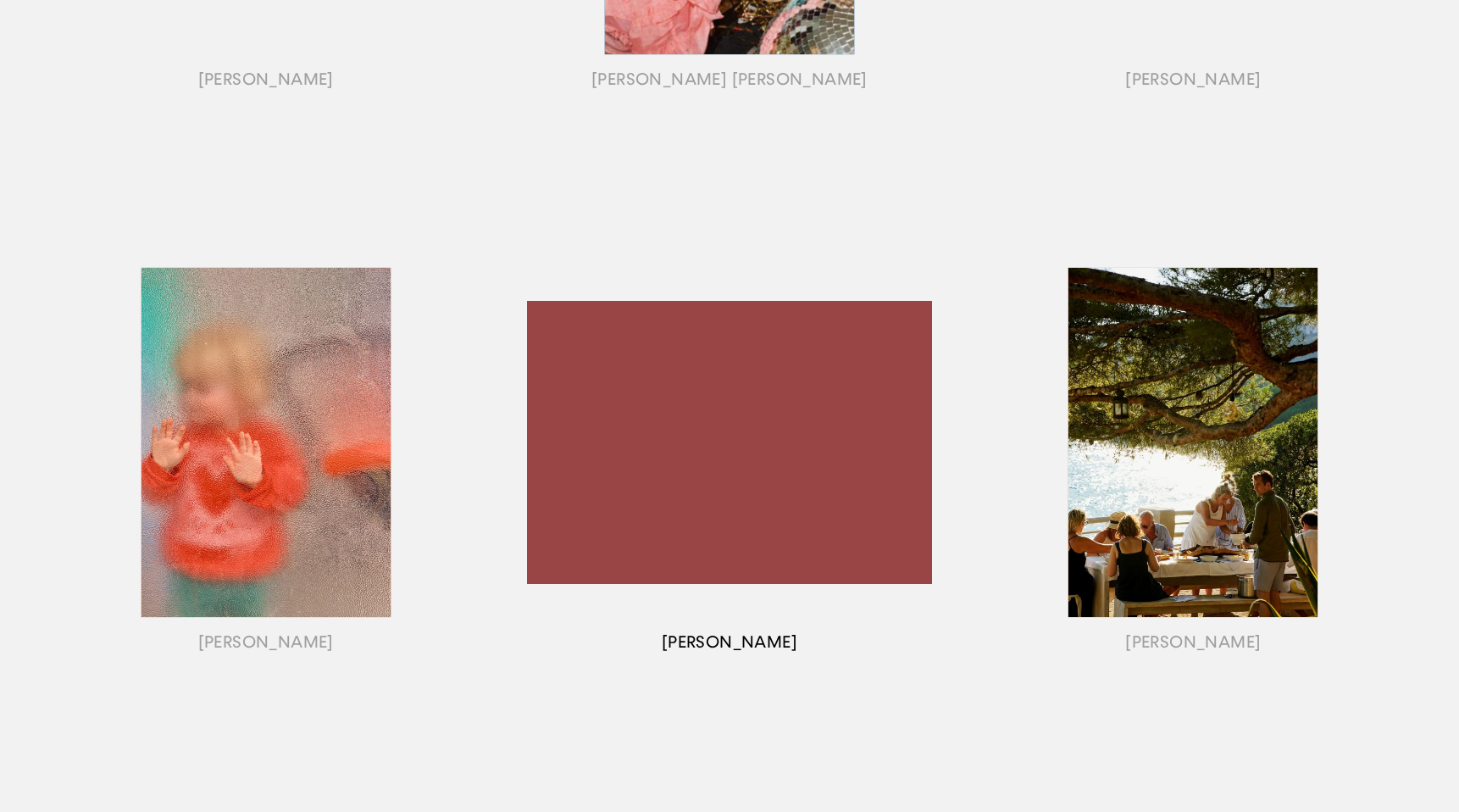
scroll to position [1204, 0]
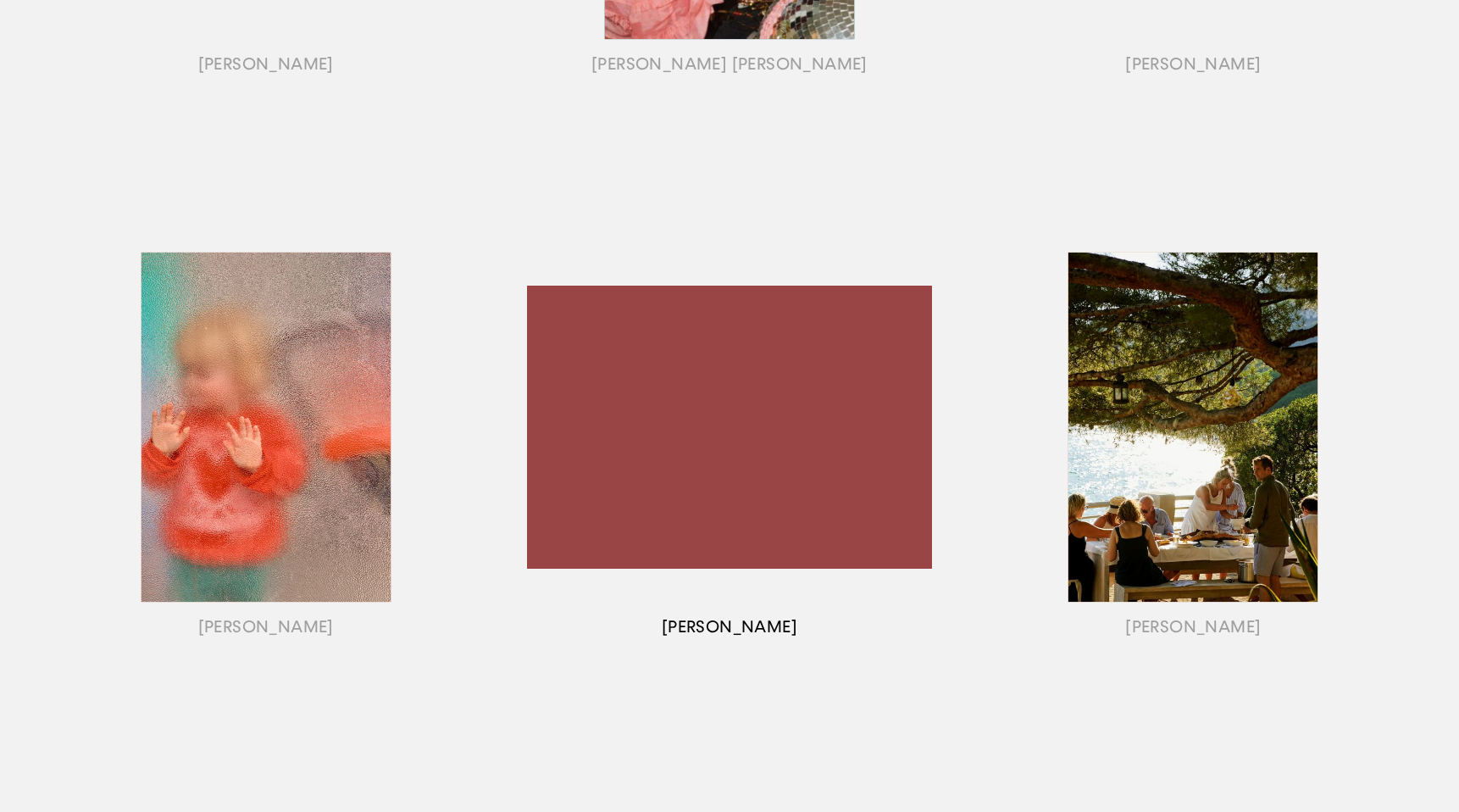
click at [595, 429] on div "button" at bounding box center [728, 448] width 463 height 528
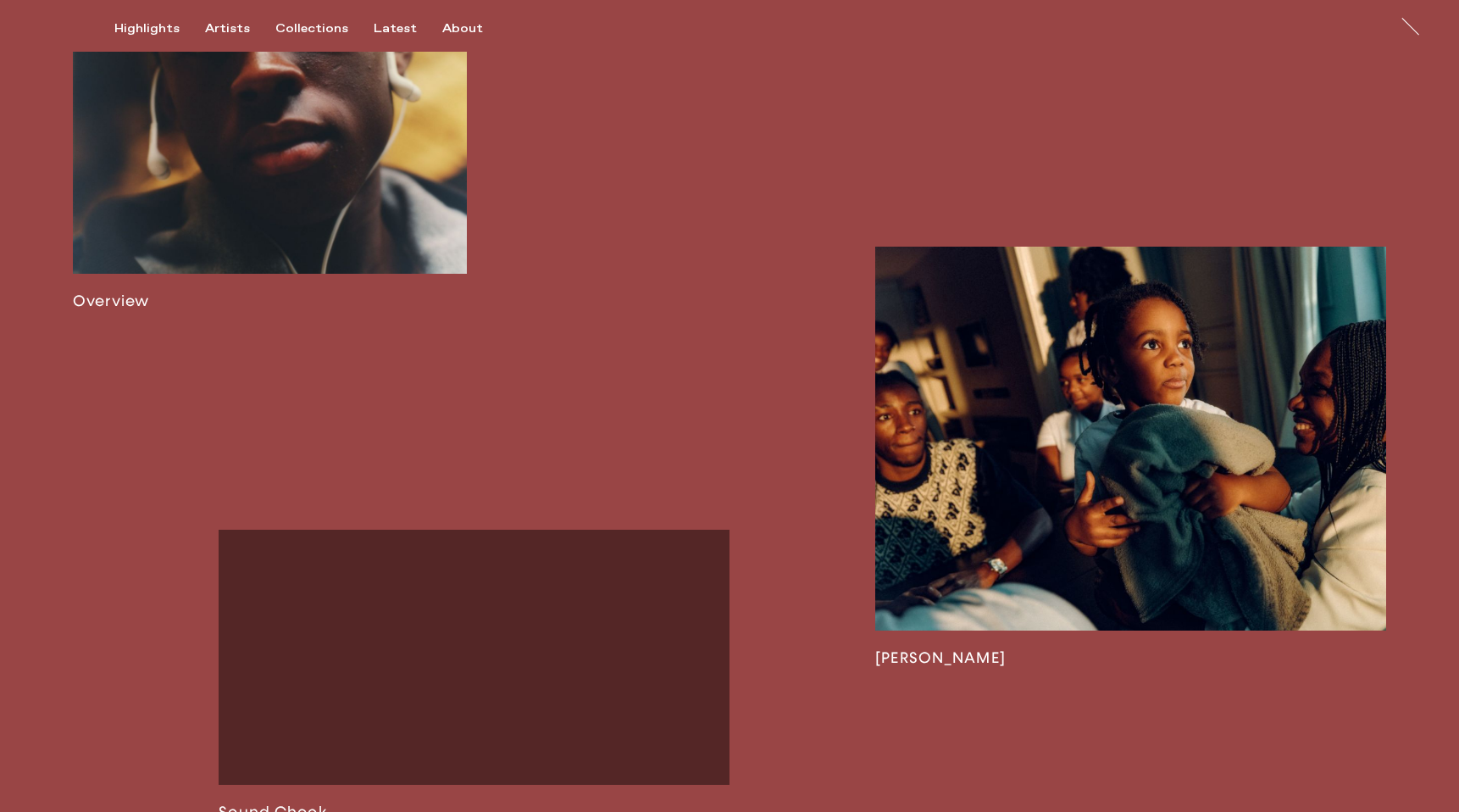
scroll to position [1456, 0]
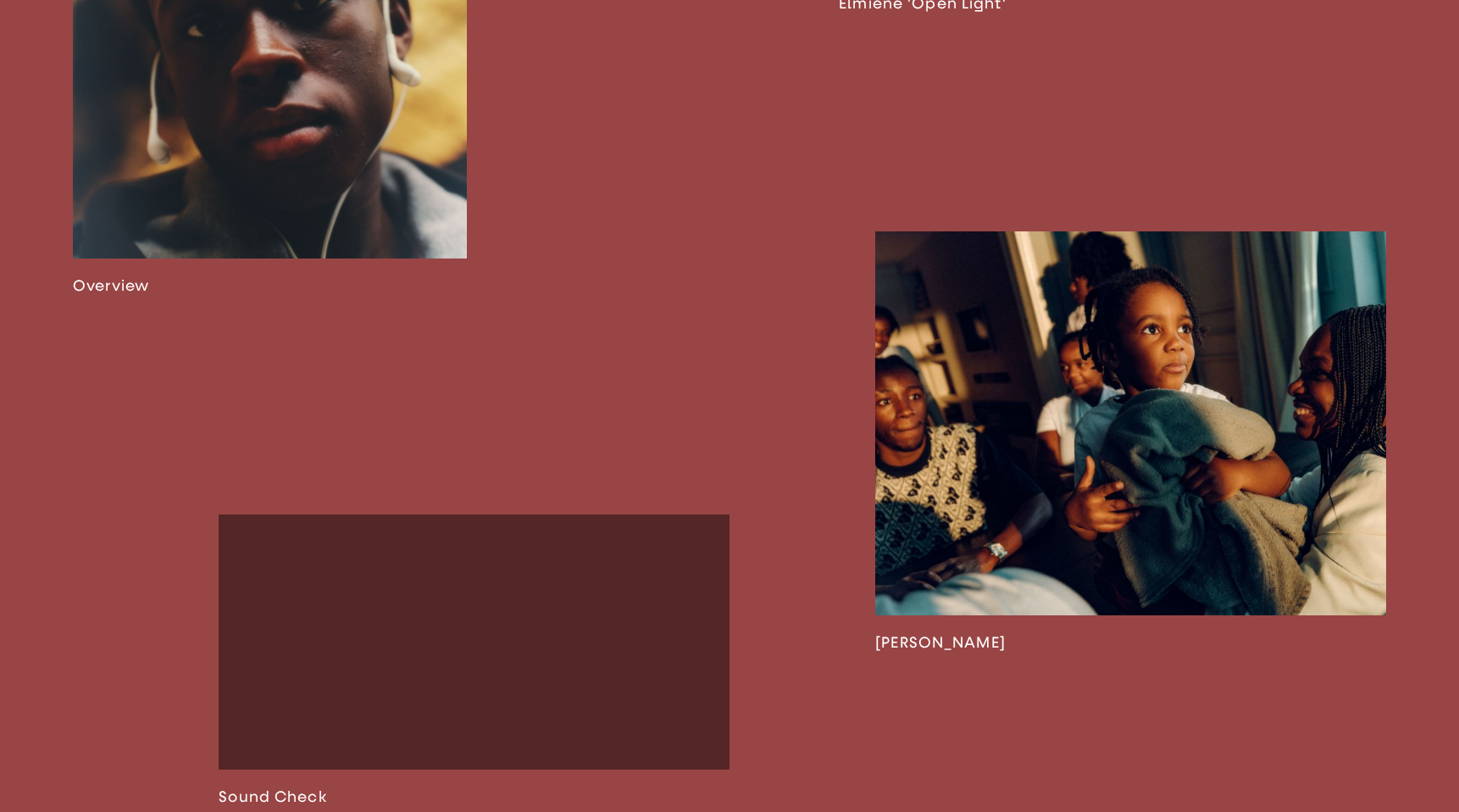
click at [1045, 544] on link at bounding box center [1131, 441] width 511 height 421
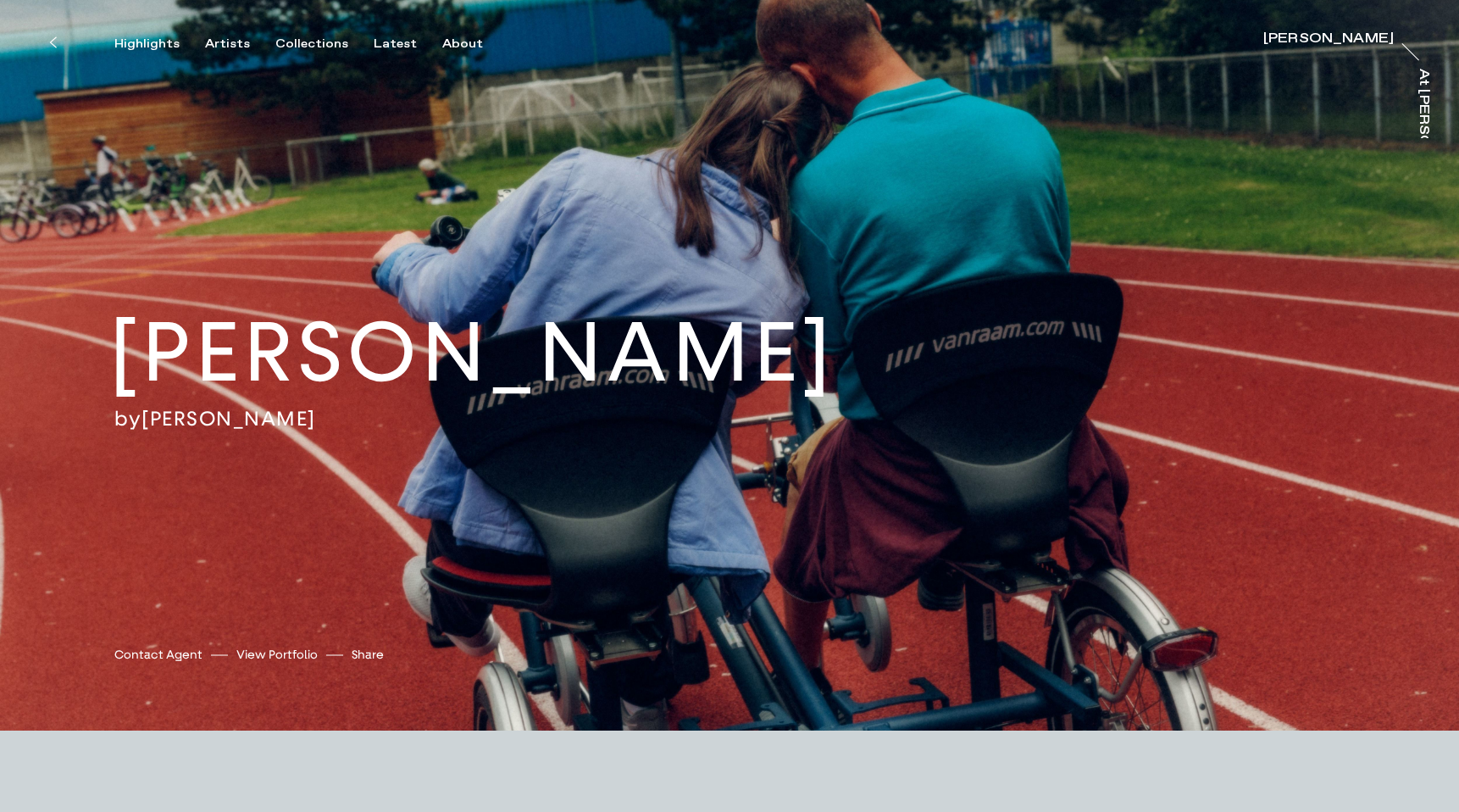
click at [255, 653] on link "View Portfolio" at bounding box center [277, 654] width 81 height 18
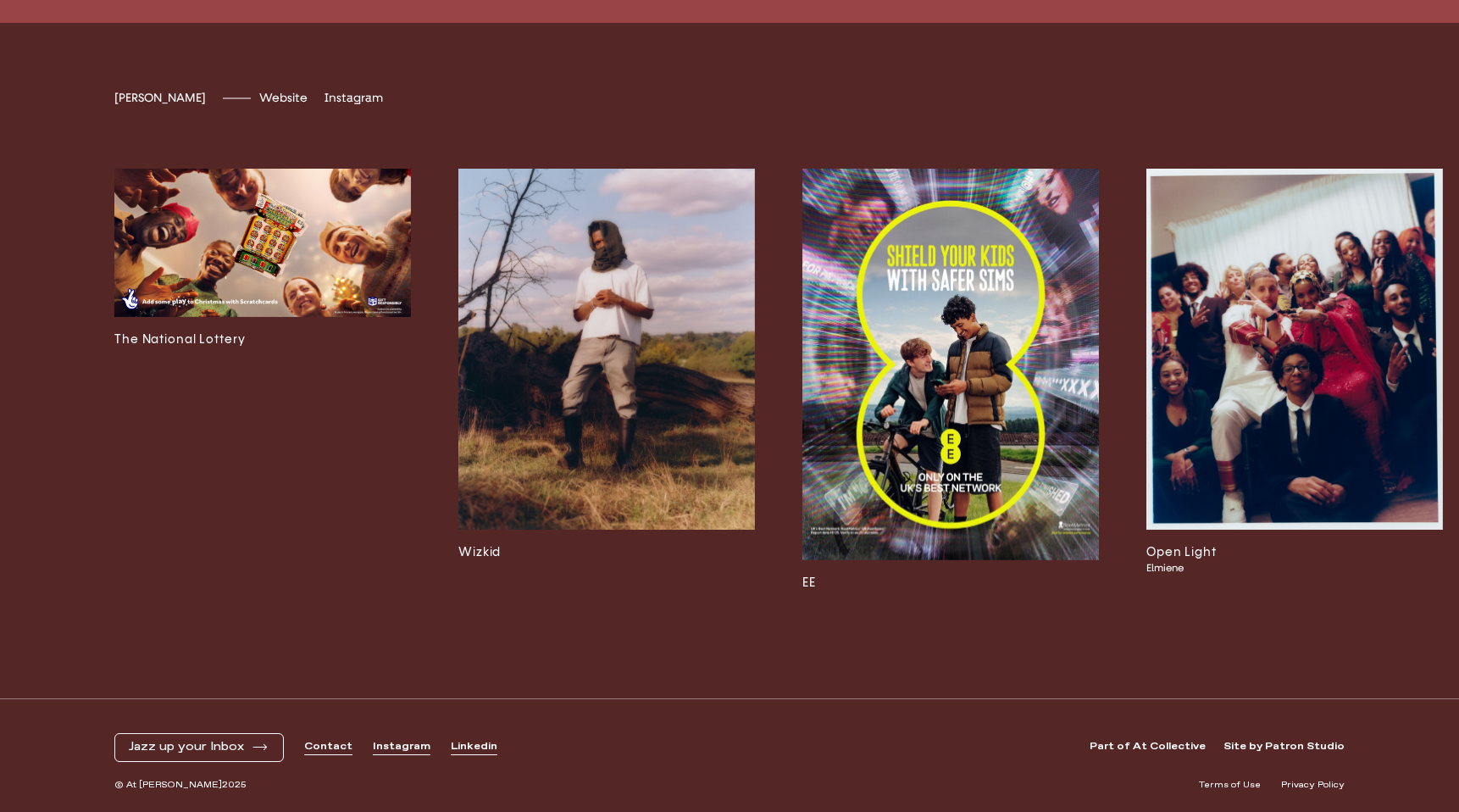
scroll to position [5096, 0]
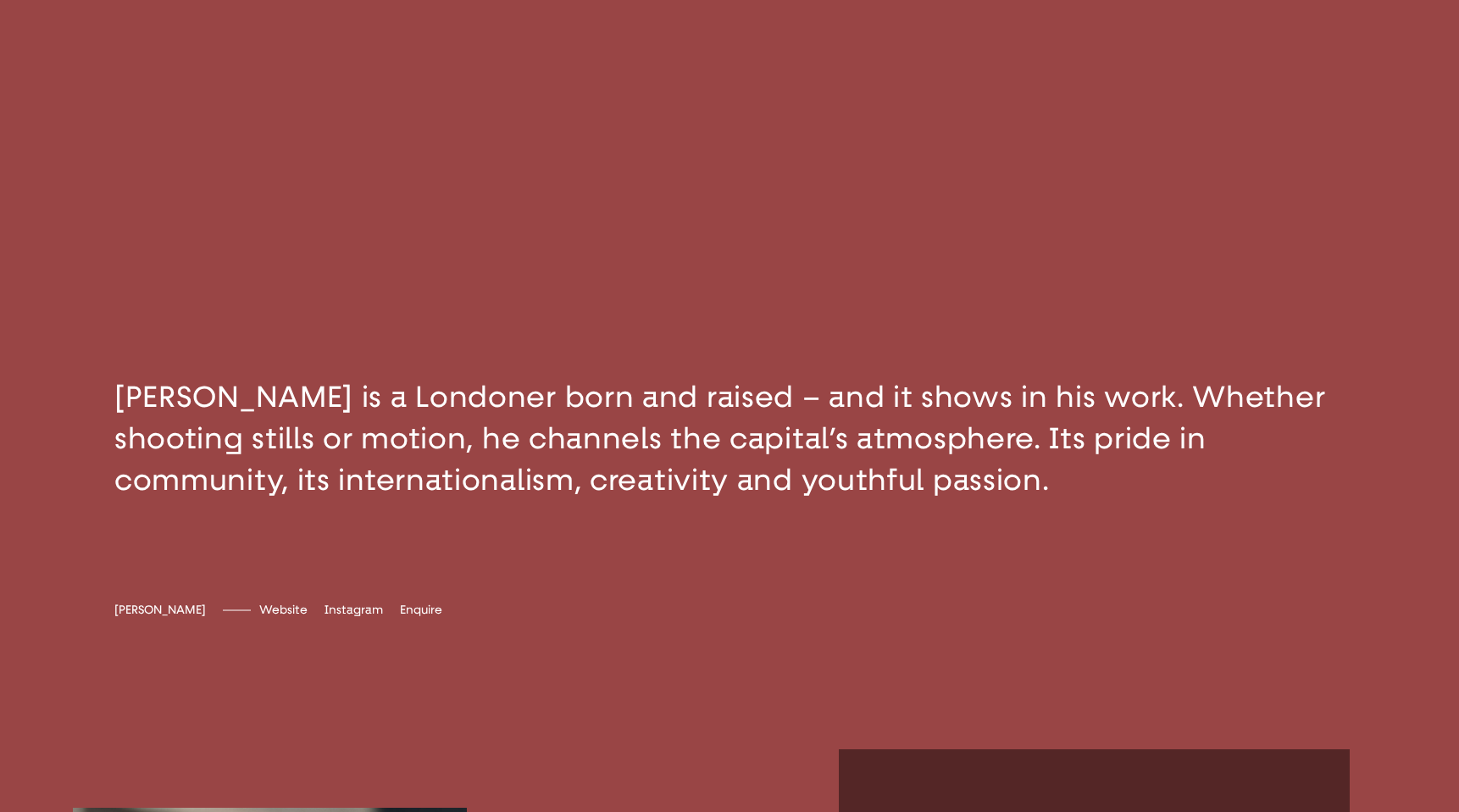
scroll to position [539, 0]
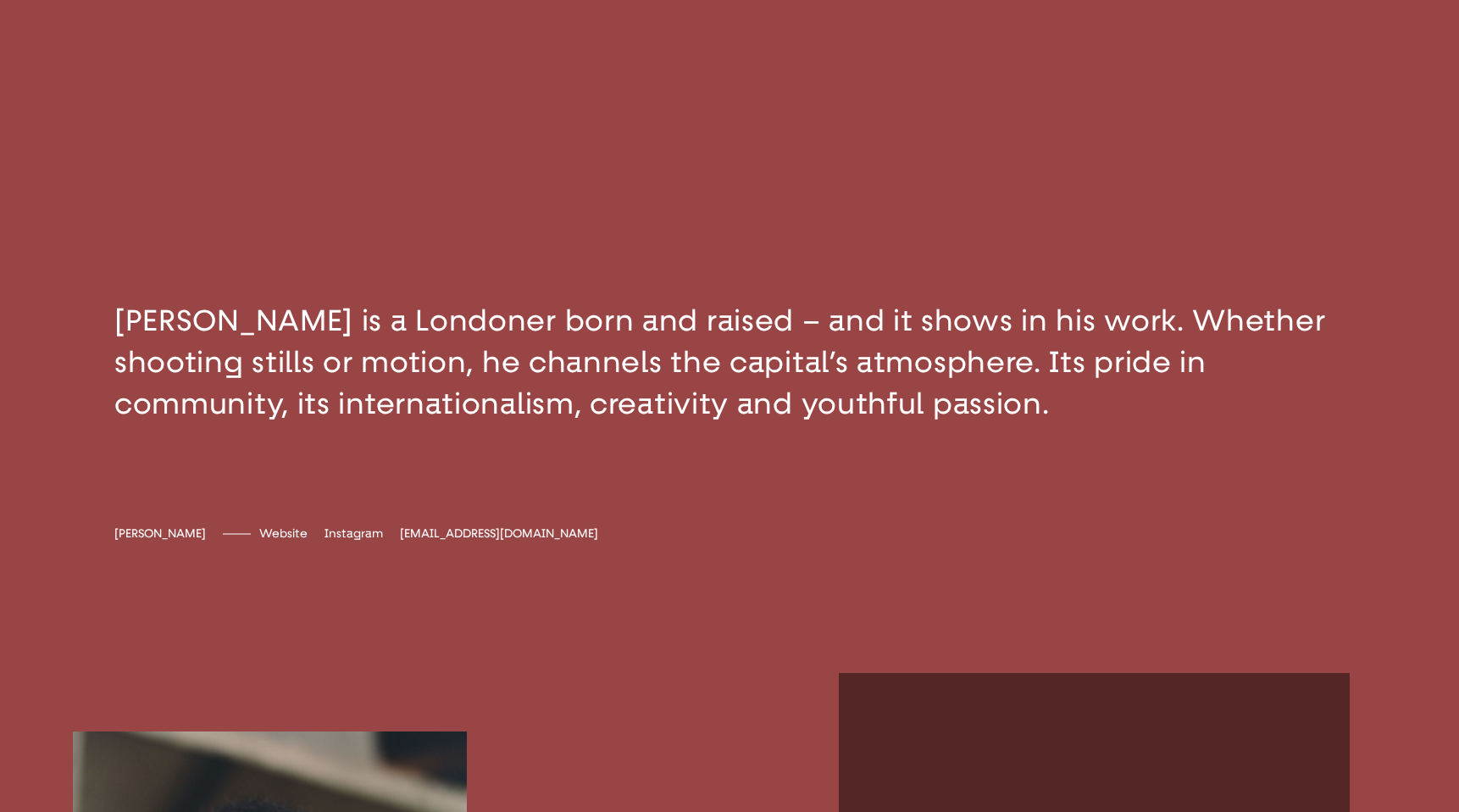
click at [400, 532] on span "[EMAIL_ADDRESS][DOMAIN_NAME]" at bounding box center [499, 533] width 198 height 14
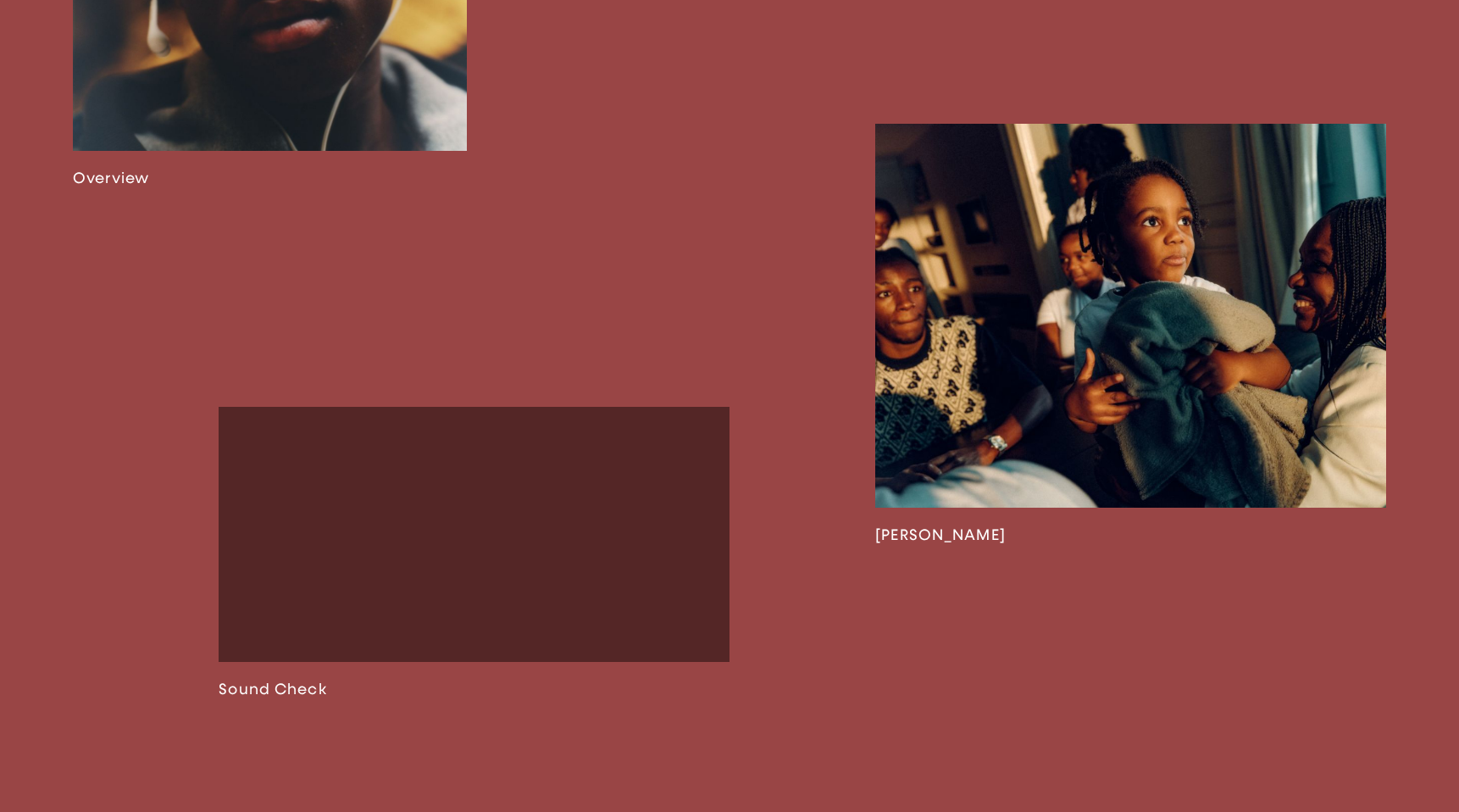
scroll to position [1599, 0]
